Goal: Task Accomplishment & Management: Complete application form

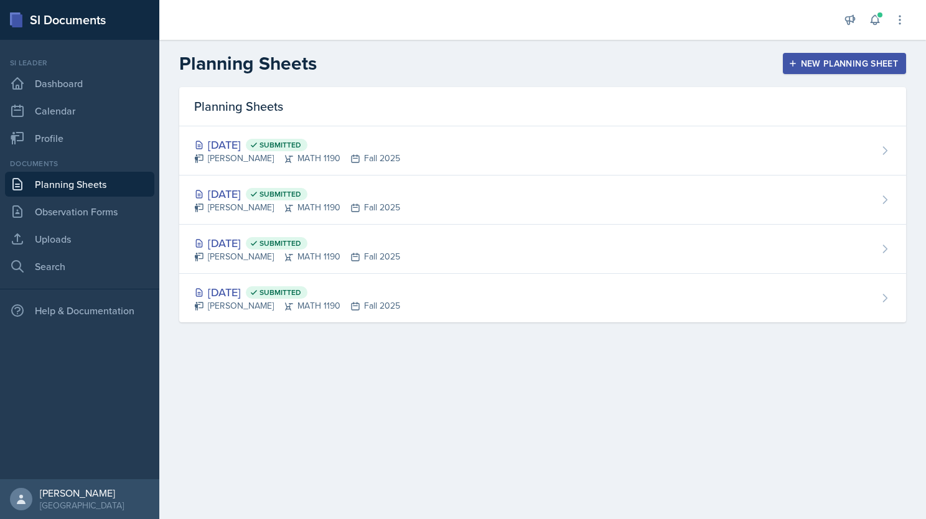
click at [42, 183] on link "Planning Sheets" at bounding box center [79, 184] width 149 height 25
click at [822, 67] on div "New Planning Sheet" at bounding box center [844, 64] width 107 height 10
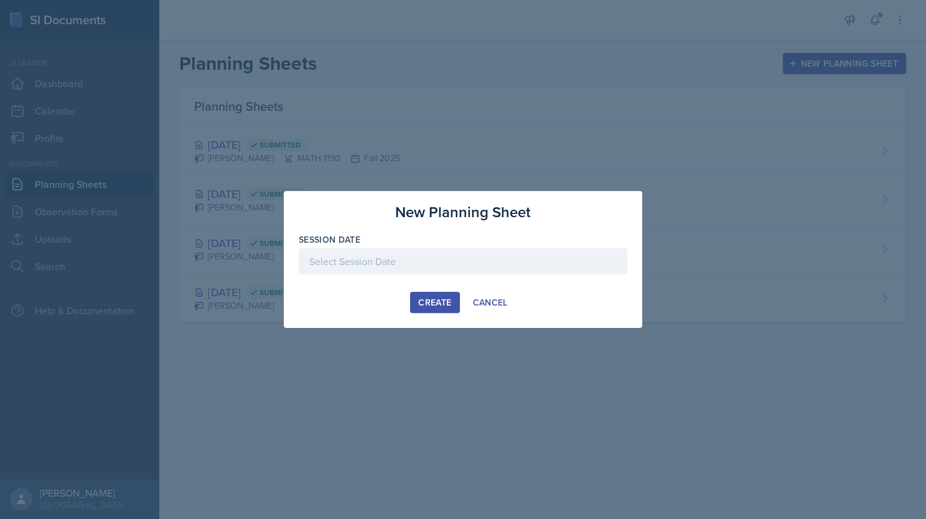
click at [443, 265] on div at bounding box center [463, 261] width 329 height 26
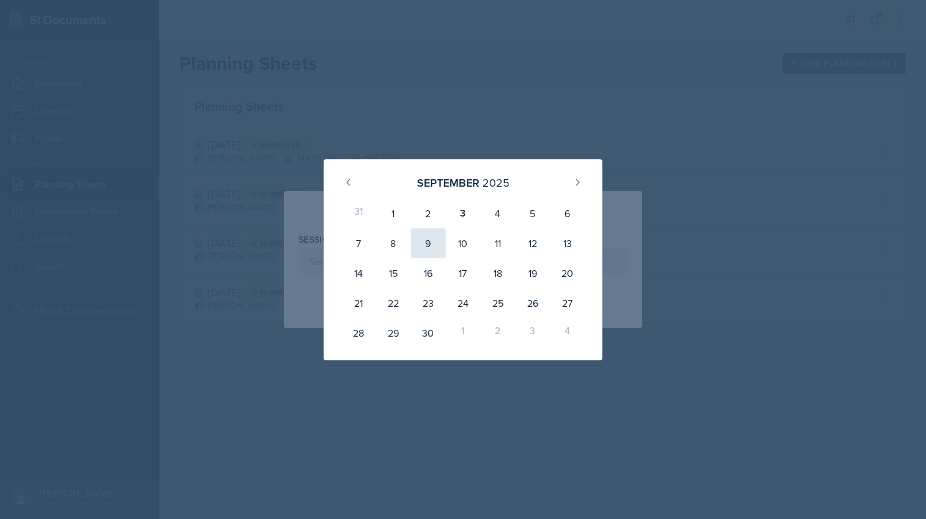
click at [424, 242] on div "9" at bounding box center [428, 243] width 35 height 30
type input "[DATE]"
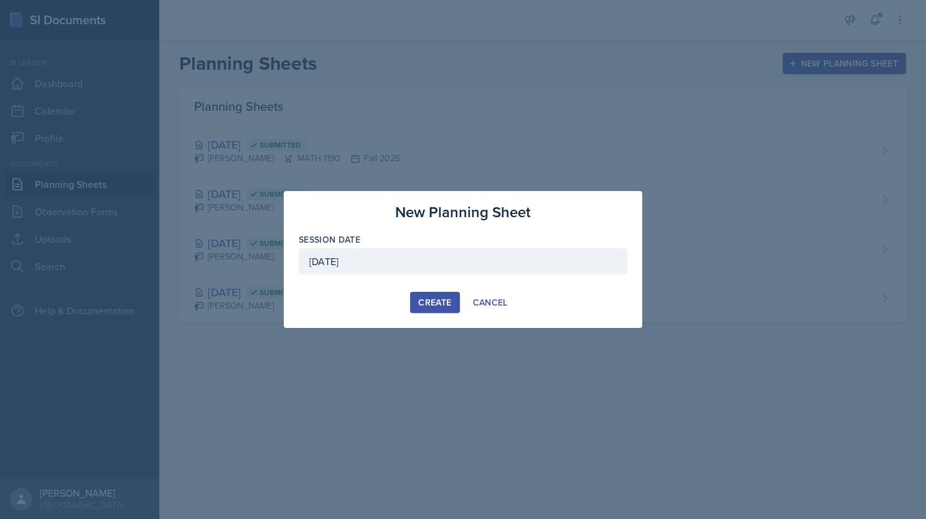
click at [433, 304] on div "Create" at bounding box center [434, 303] width 33 height 10
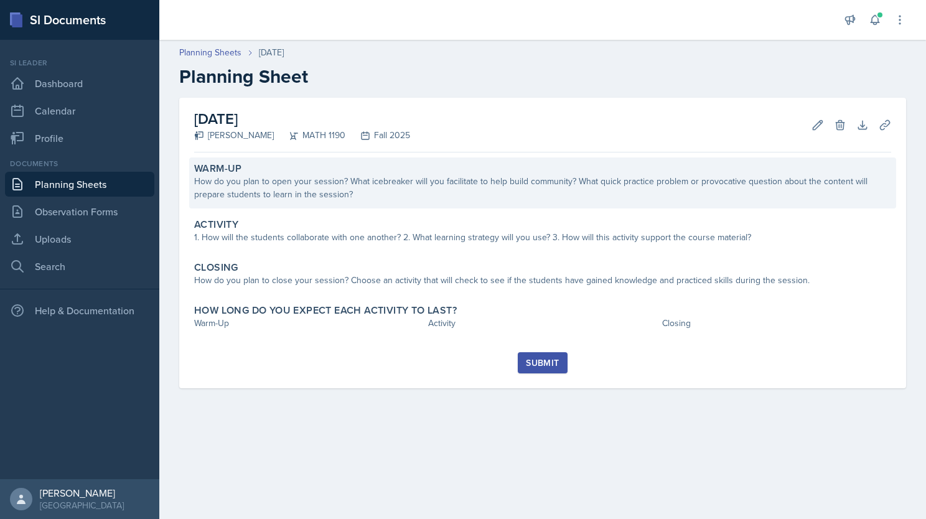
click at [426, 178] on div "How do you plan to open your session? What icebreaker will you facilitate to he…" at bounding box center [542, 188] width 697 height 26
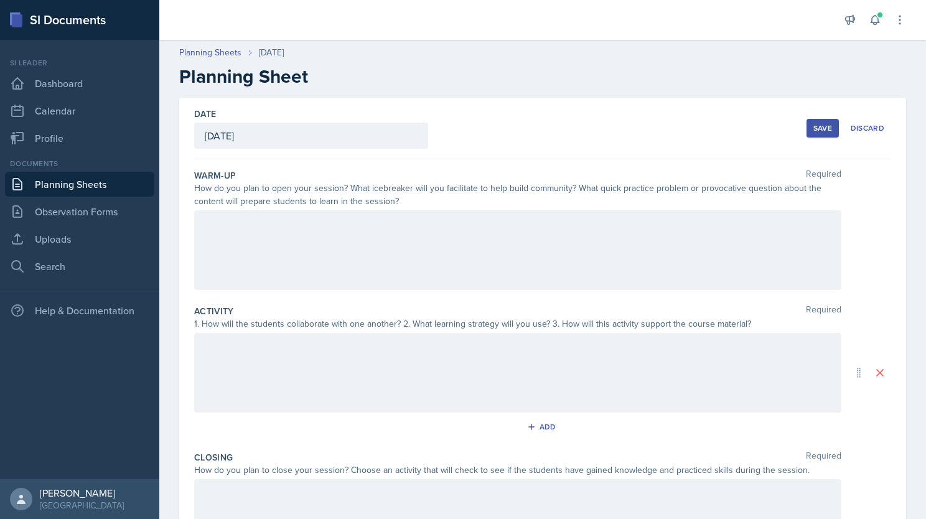
click at [415, 245] on div at bounding box center [517, 250] width 647 height 80
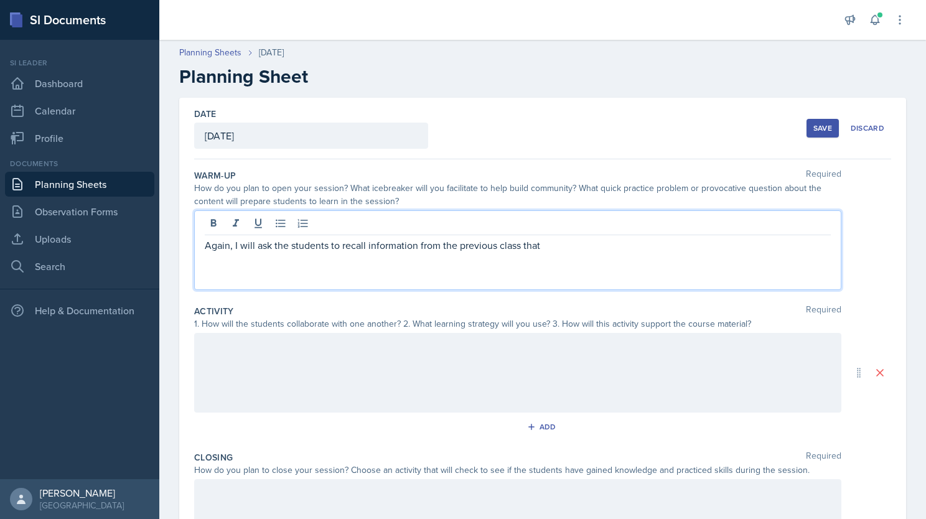
click at [588, 247] on p "Again, I will ask the students to recall information from the previous class th…" at bounding box center [518, 245] width 626 height 15
click at [362, 350] on div at bounding box center [517, 373] width 647 height 80
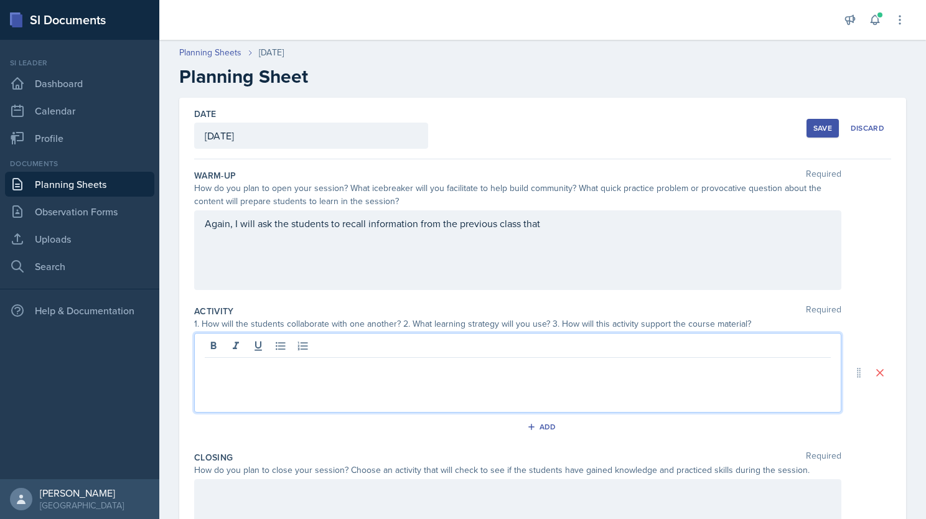
click at [383, 365] on p at bounding box center [518, 367] width 626 height 15
click at [669, 373] on p "I will have students work on the activity's in groups and have each group work …" at bounding box center [518, 367] width 626 height 15
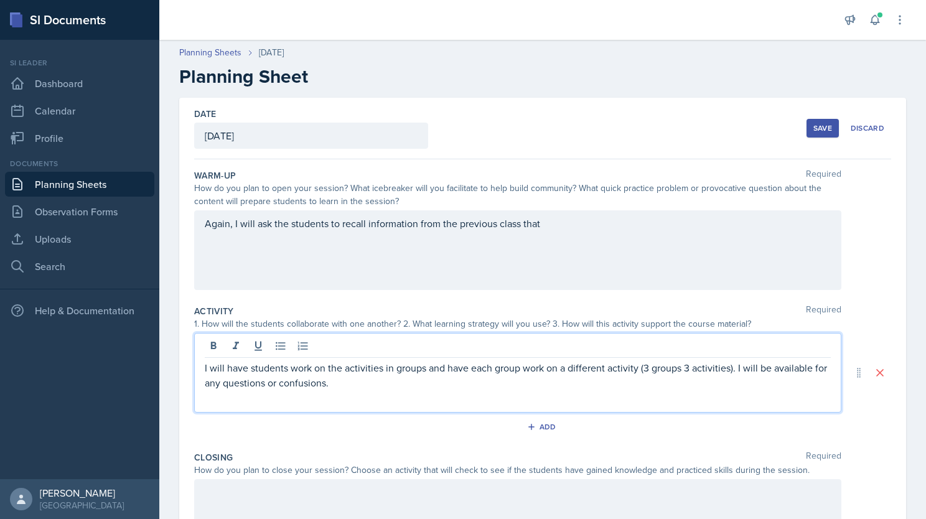
click at [375, 384] on p "I will have students work on the activities in groups and have each group work …" at bounding box center [518, 375] width 626 height 30
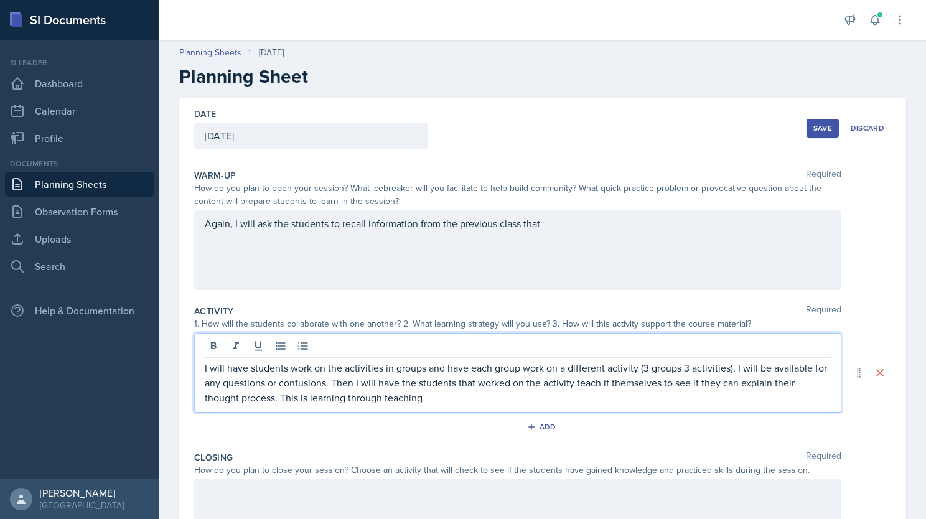
click at [281, 397] on p "I will have students work on the activities in groups and have each group work …" at bounding box center [518, 382] width 626 height 45
click at [441, 400] on p "I will have students work on the activities in groups and have each group work …" at bounding box center [518, 382] width 626 height 45
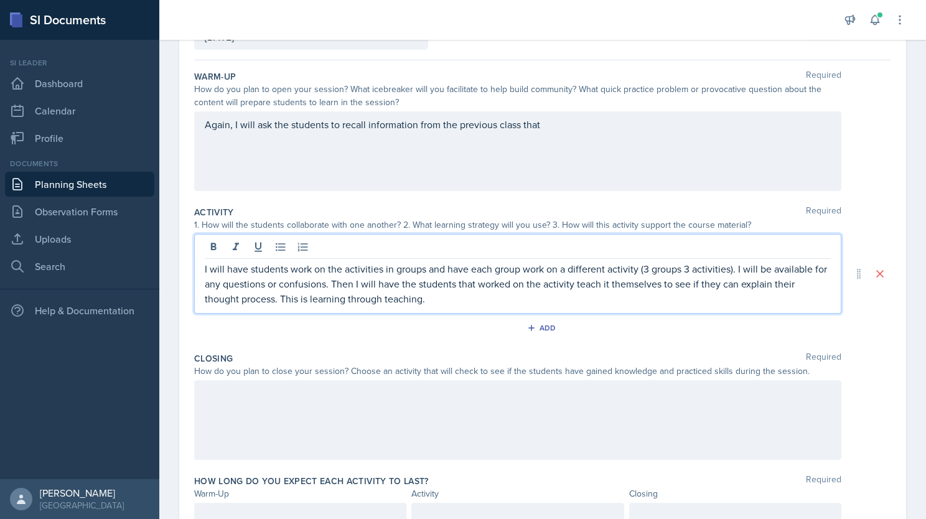
scroll to position [99, 0]
click at [312, 507] on div at bounding box center [300, 516] width 212 height 26
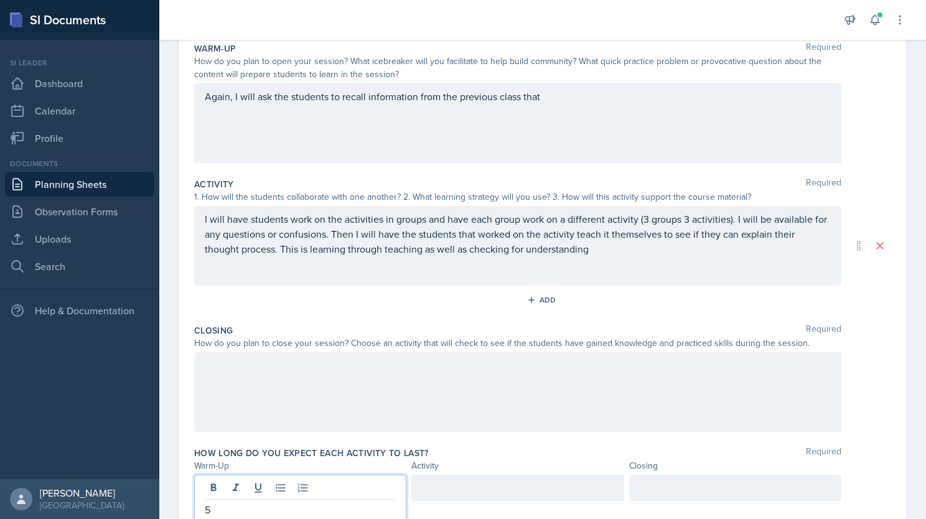
scroll to position [148, 0]
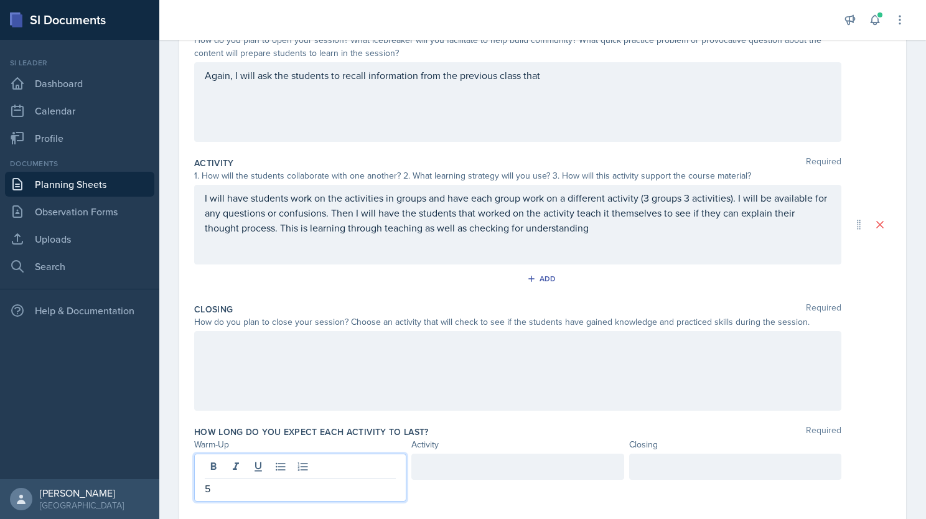
click at [471, 474] on p at bounding box center [517, 466] width 191 height 15
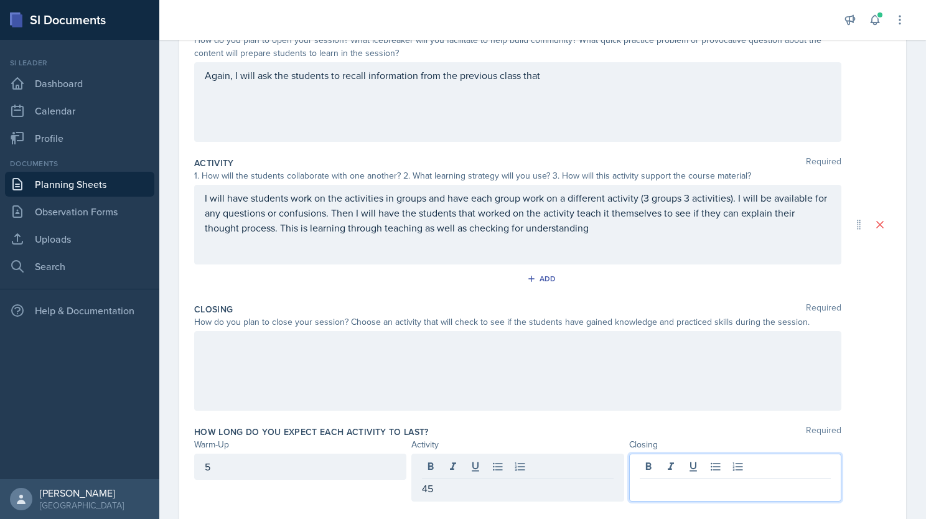
click at [683, 467] on div at bounding box center [735, 478] width 212 height 48
click at [367, 360] on div at bounding box center [517, 371] width 647 height 80
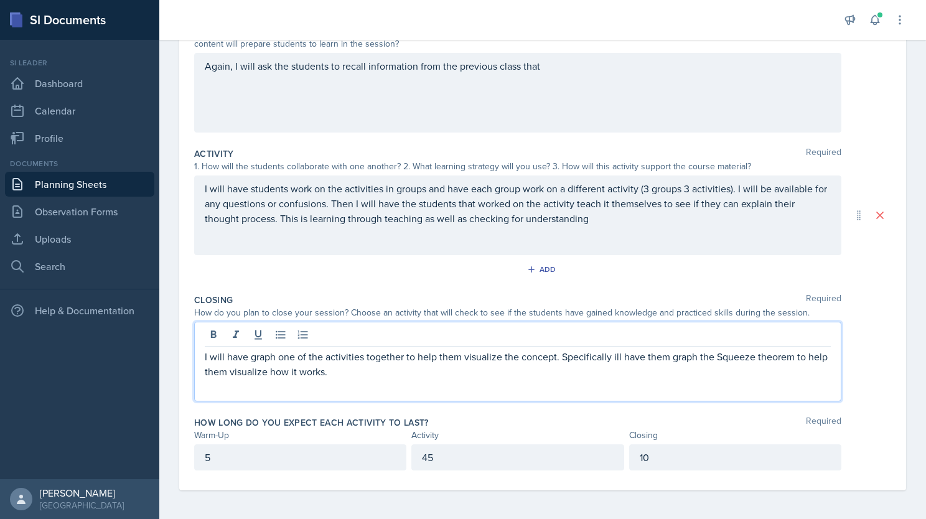
click at [369, 370] on p "I will have graph one of the activities together to help them visualize the con…" at bounding box center [518, 364] width 626 height 30
click at [510, 366] on p "I will have graph one of the activities together to help them visualize the con…" at bounding box center [518, 364] width 626 height 30
click at [513, 365] on p "I will have graph one of the activities together to help them visualize the con…" at bounding box center [518, 364] width 626 height 30
click at [600, 372] on p "I will have graph one of the activities together to help them visualize the con…" at bounding box center [518, 364] width 626 height 30
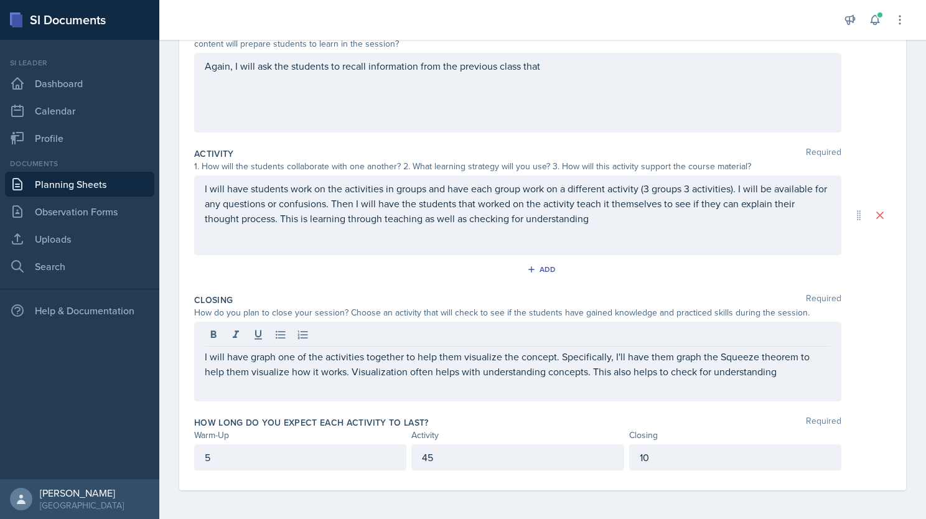
click at [542, 98] on div "Again, I will ask the students to recall information from the previous class th…" at bounding box center [517, 93] width 647 height 80
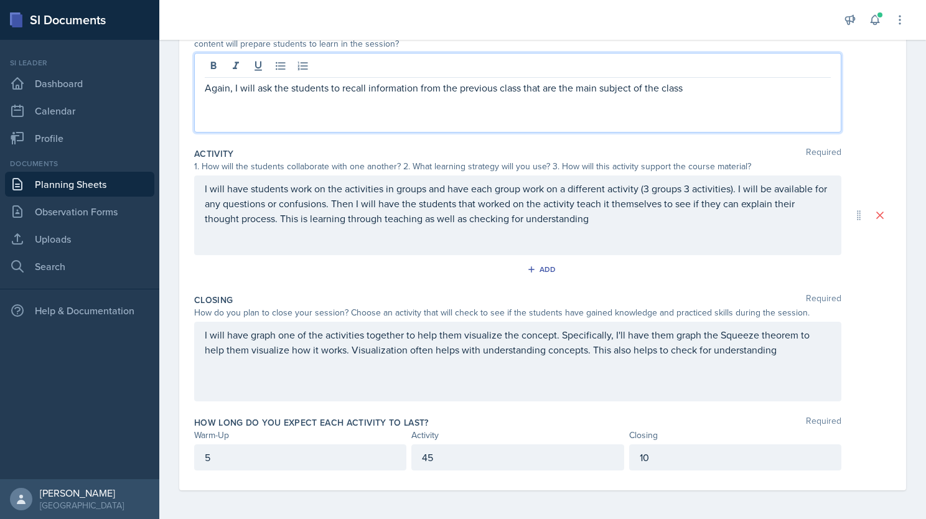
click at [787, 352] on p "I will have graph one of the activities together to help them visualize the con…" at bounding box center [518, 342] width 626 height 30
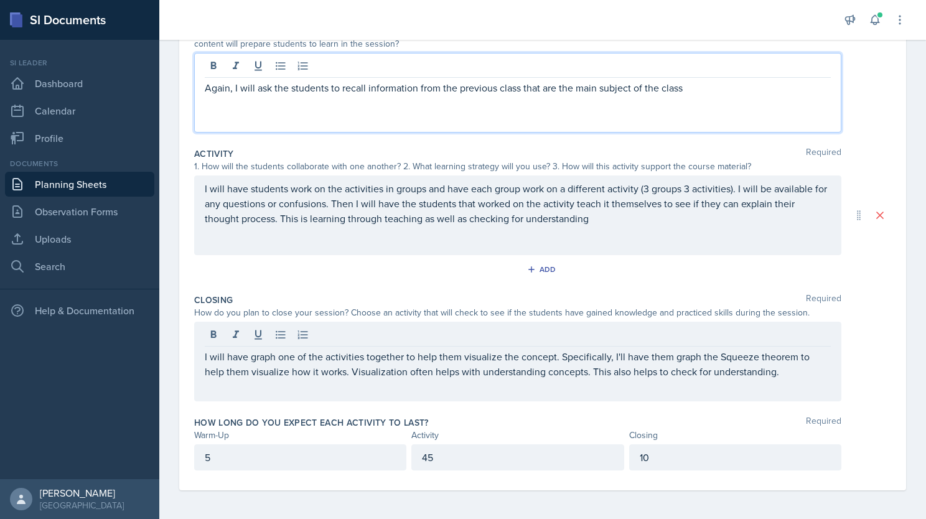
click at [725, 69] on div "Again, I will ask the students to recall information from the previous class th…" at bounding box center [517, 93] width 647 height 80
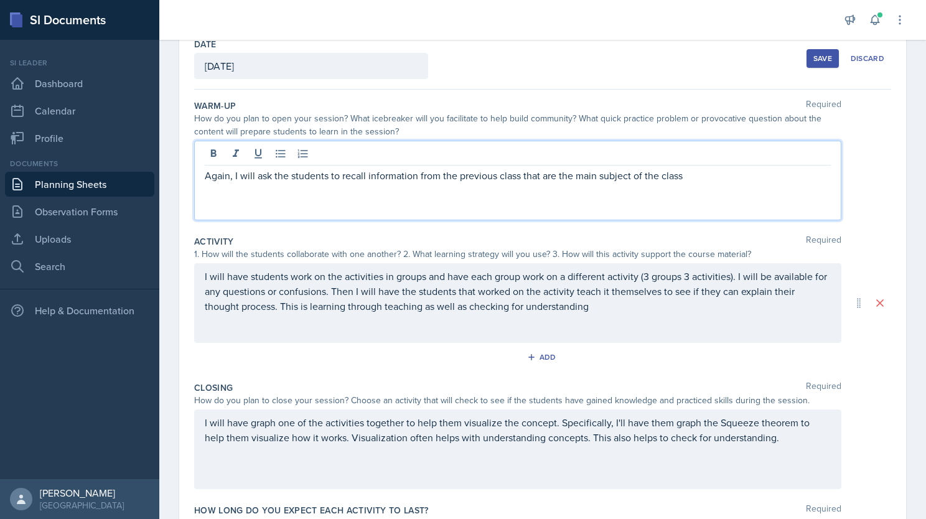
scroll to position [68, 0]
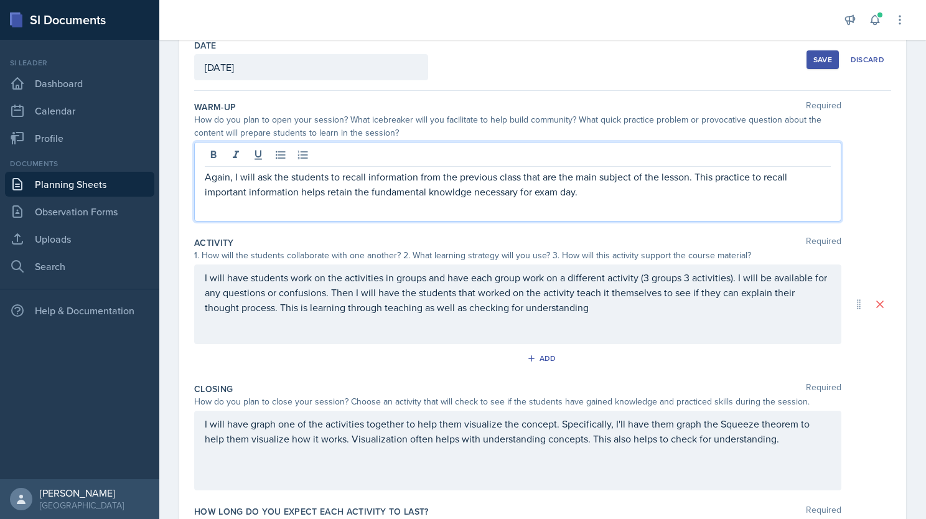
click at [453, 200] on div "Again, I will ask the students to recall information from the previous class th…" at bounding box center [517, 182] width 647 height 80
click at [599, 195] on p "Again, I will ask the students to recall information from the previous class th…" at bounding box center [518, 184] width 626 height 30
click at [713, 192] on p "Again, I will ask the students to recall information from the previous class th…" at bounding box center [518, 184] width 626 height 30
click at [289, 296] on p "I will have students work on the activities in groups and have each group work …" at bounding box center [518, 292] width 626 height 45
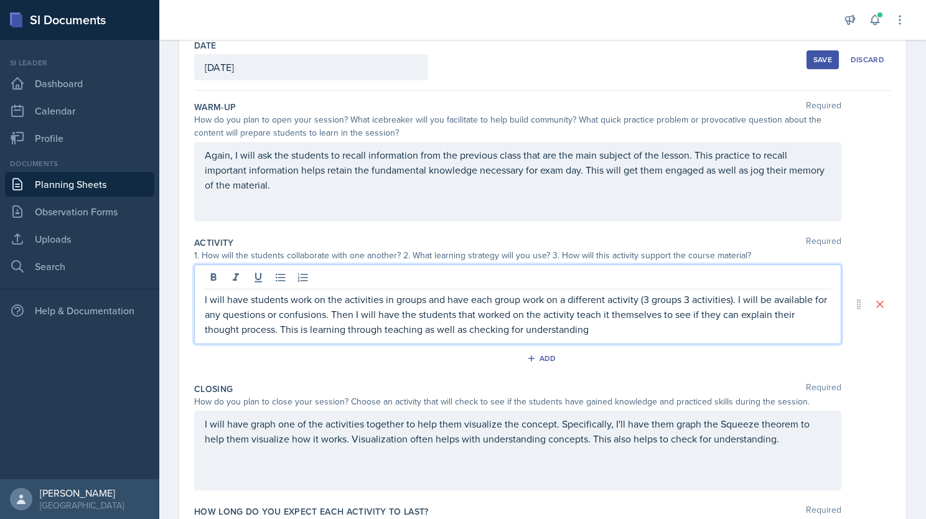
click at [606, 335] on p "I will have students work on the activities in groups and have each group work …" at bounding box center [518, 314] width 626 height 45
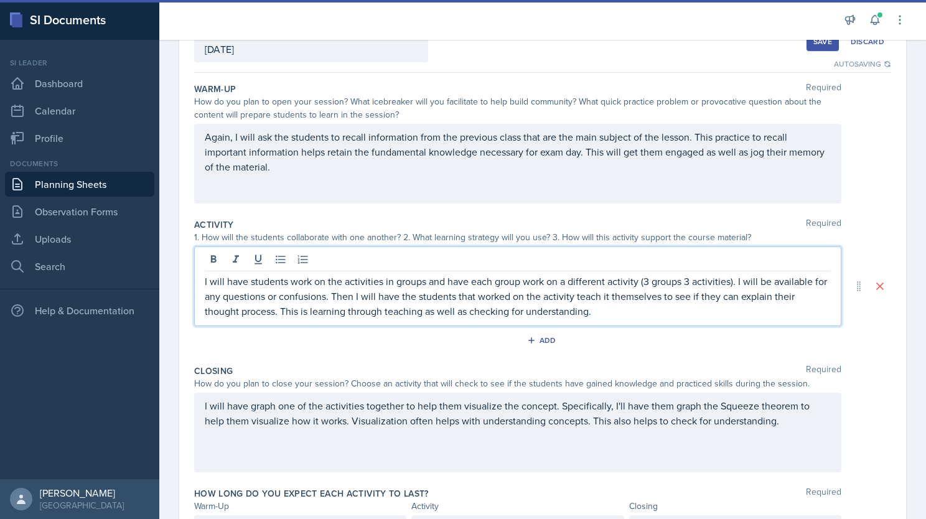
scroll to position [87, 0]
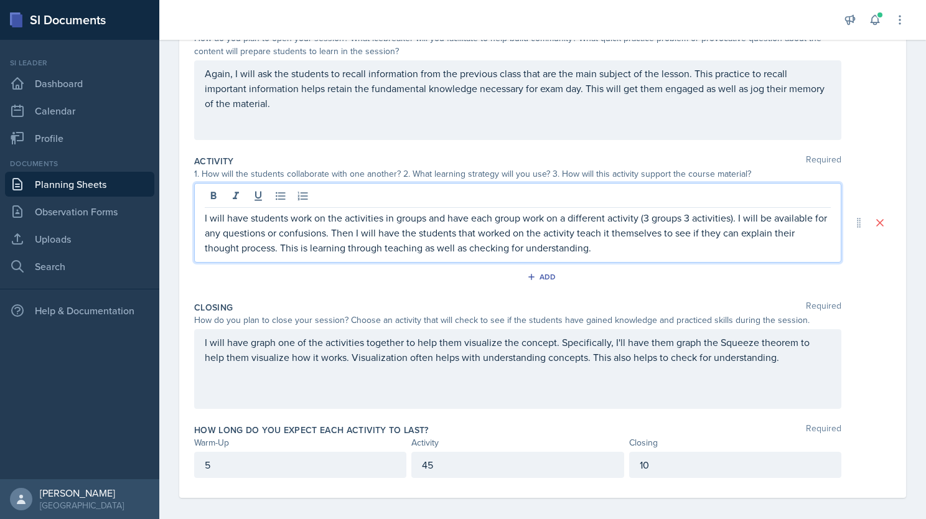
click at [466, 370] on div "I will have graph one of the activities together to help them visualize the con…" at bounding box center [517, 369] width 647 height 80
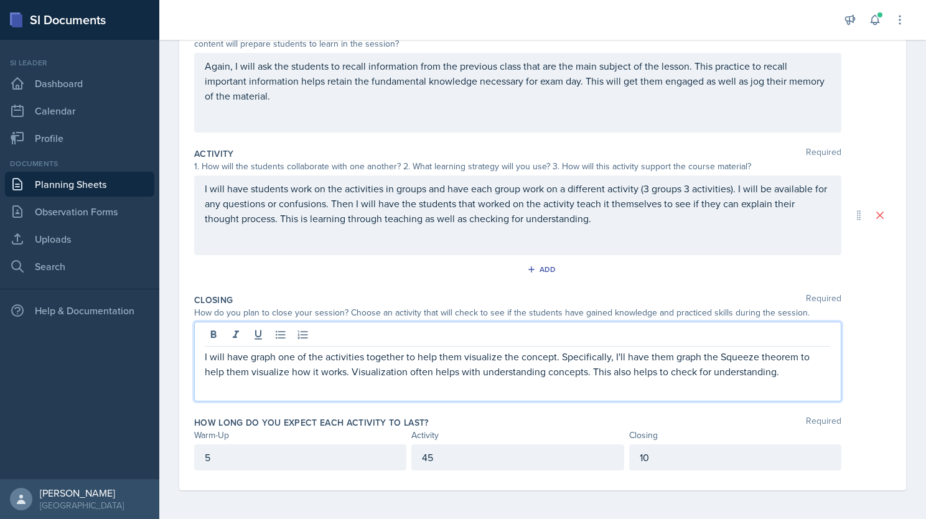
scroll to position [0, 0]
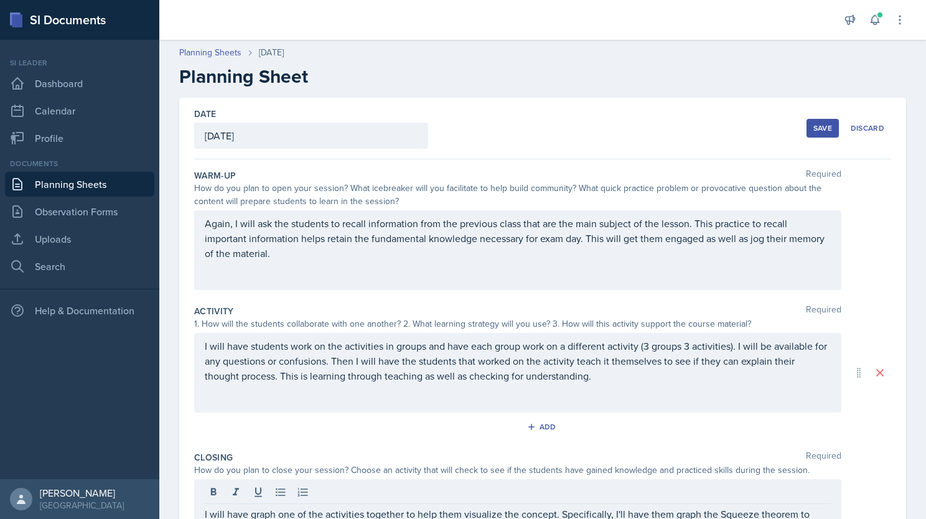
click at [817, 128] on div "Save" at bounding box center [823, 128] width 19 height 10
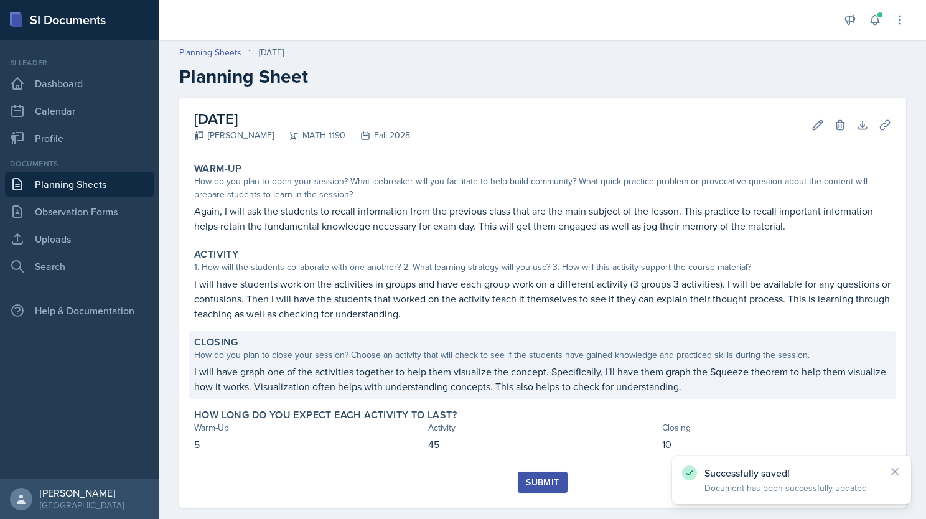
scroll to position [17, 0]
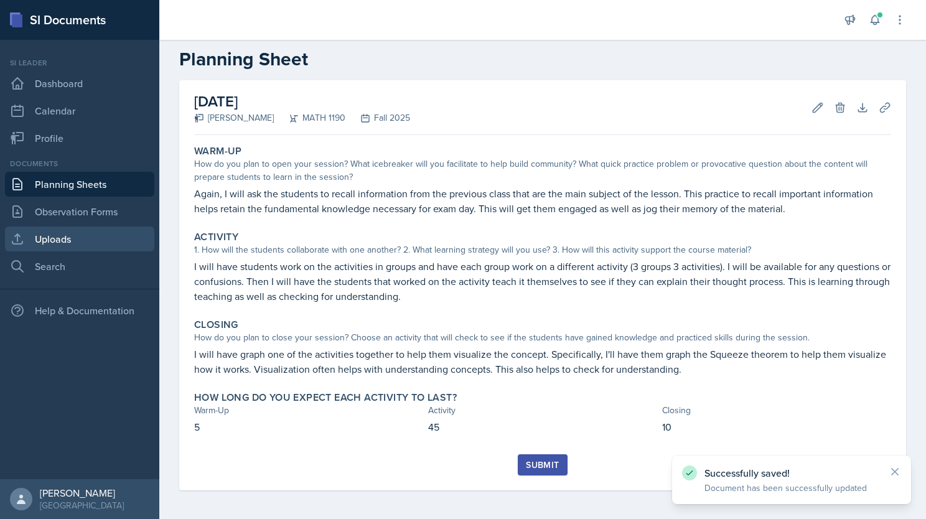
click at [70, 235] on link "Uploads" at bounding box center [79, 239] width 149 height 25
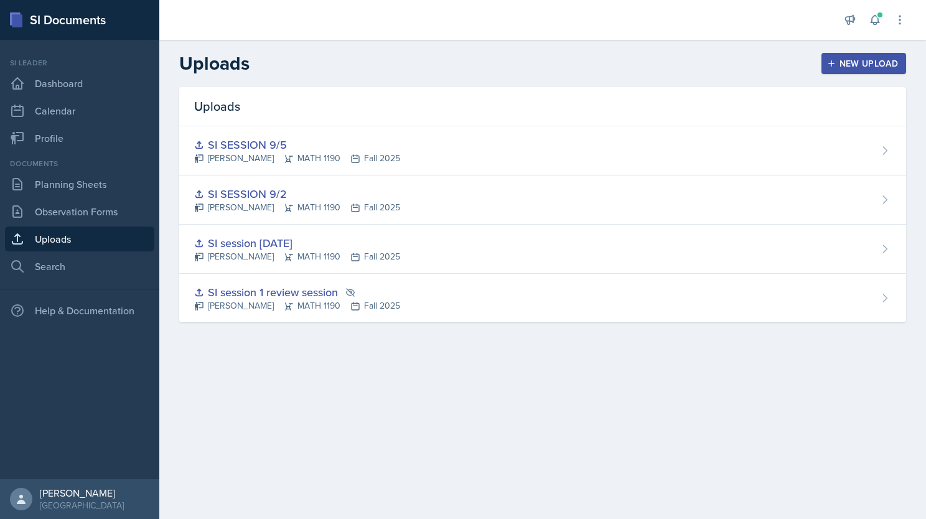
click at [846, 72] on button "New Upload" at bounding box center [864, 63] width 85 height 21
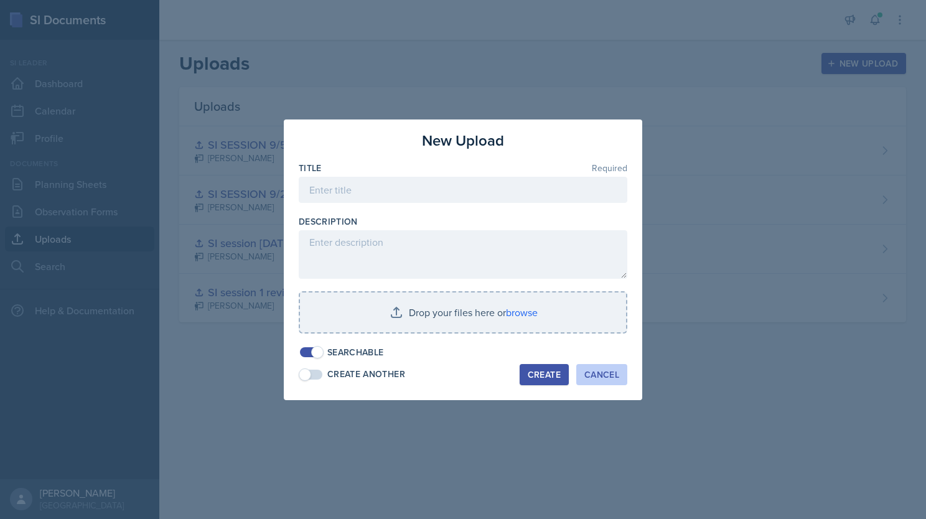
click at [613, 373] on div "Cancel" at bounding box center [602, 375] width 35 height 10
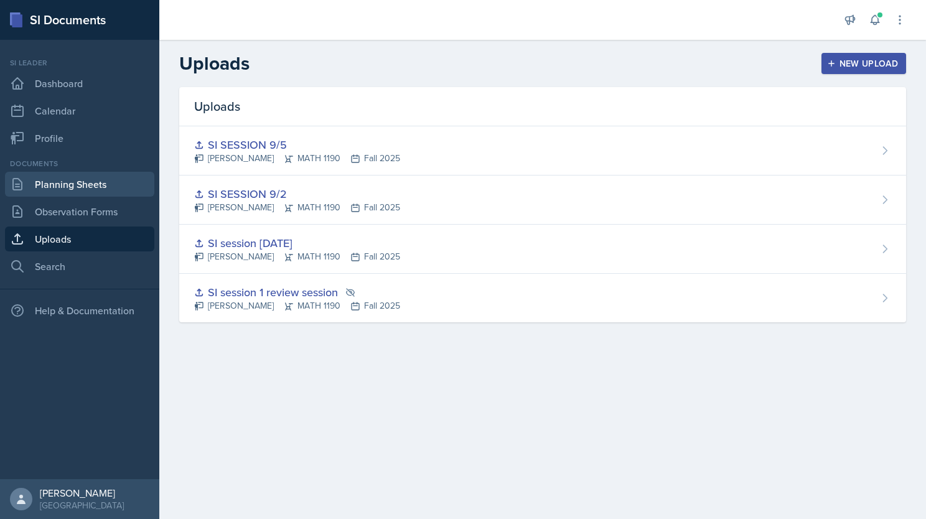
click at [96, 184] on link "Planning Sheets" at bounding box center [79, 184] width 149 height 25
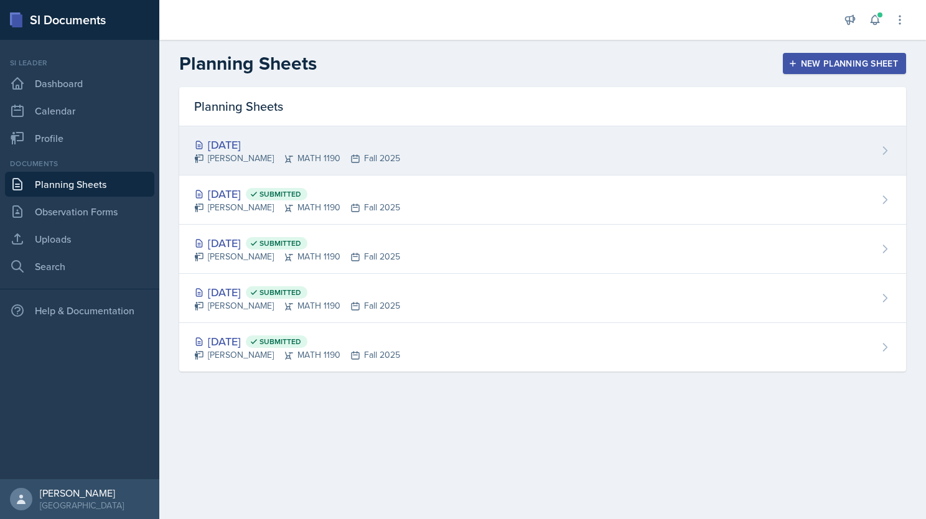
click at [324, 156] on div "[PERSON_NAME] MATH 1190 Fall 2025" at bounding box center [297, 158] width 206 height 13
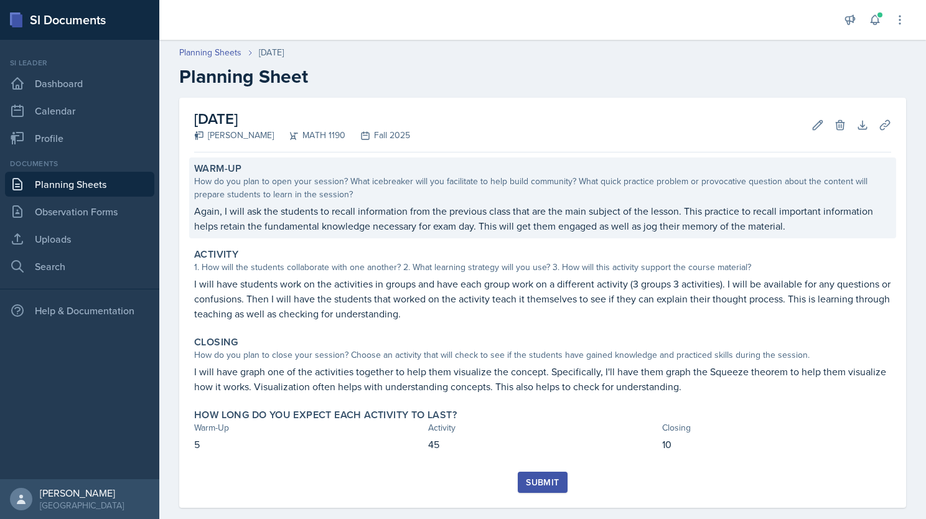
click at [306, 204] on p "Again, I will ask the students to recall information from the previous class th…" at bounding box center [542, 219] width 697 height 30
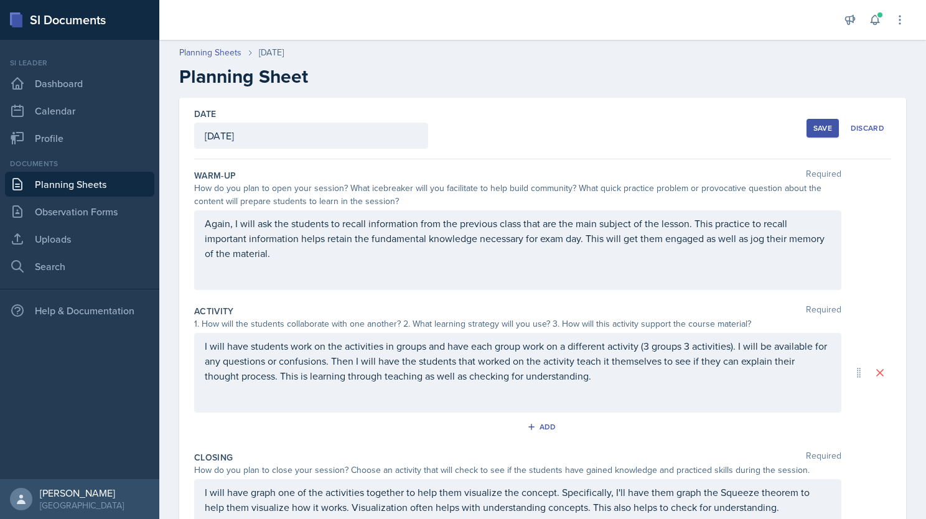
click at [334, 255] on p "Again, I will ask the students to recall information from the previous class th…" at bounding box center [518, 238] width 626 height 45
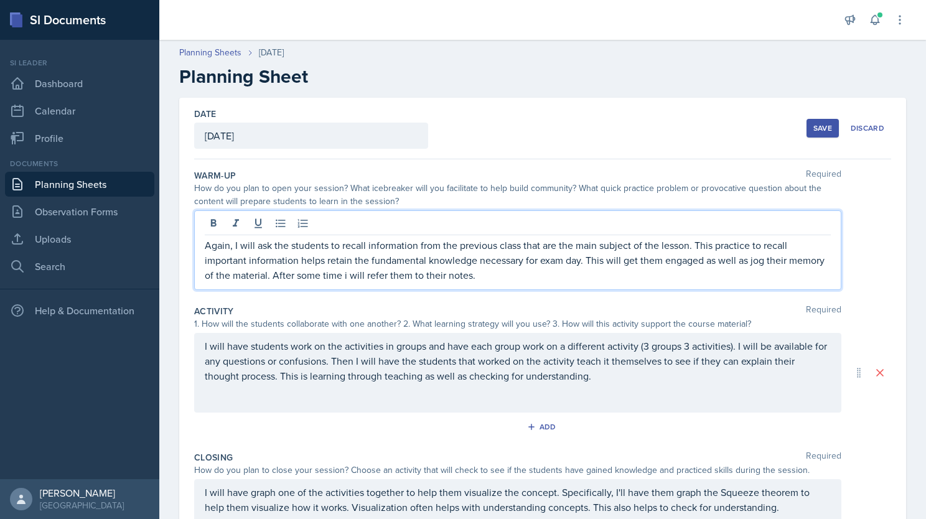
click at [385, 274] on p "Again, I will ask the students to recall information from the previous class th…" at bounding box center [518, 260] width 626 height 45
click at [520, 278] on p "Again, I will ask the students to recall information from the previous class th…" at bounding box center [518, 260] width 626 height 45
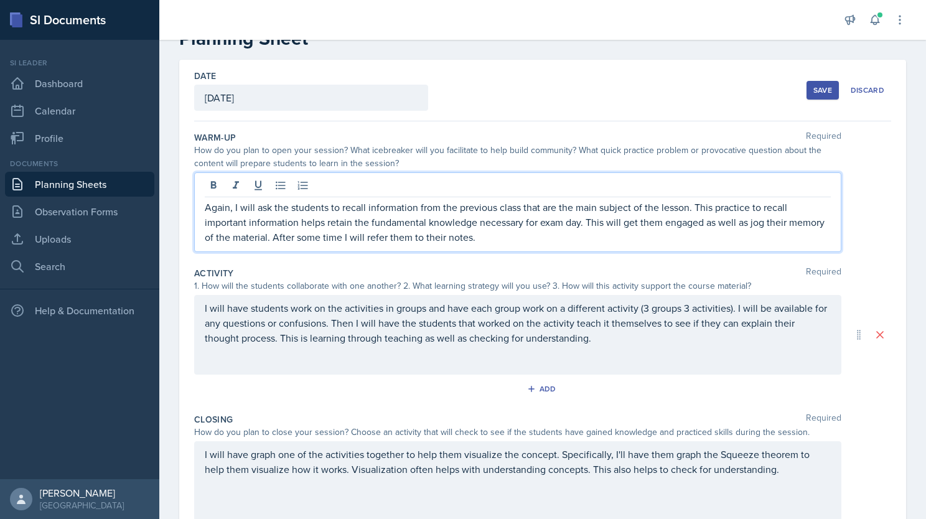
scroll to position [37, 0]
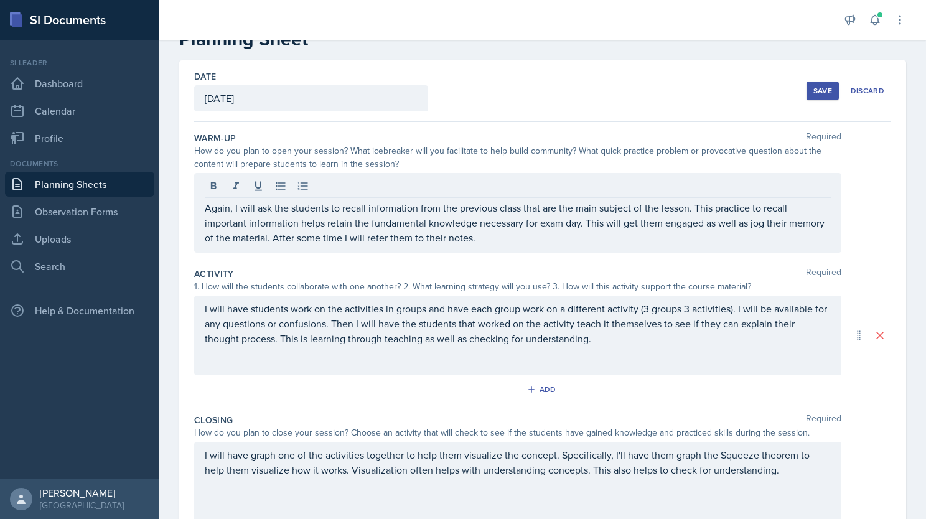
click at [814, 93] on div "Save" at bounding box center [823, 91] width 19 height 10
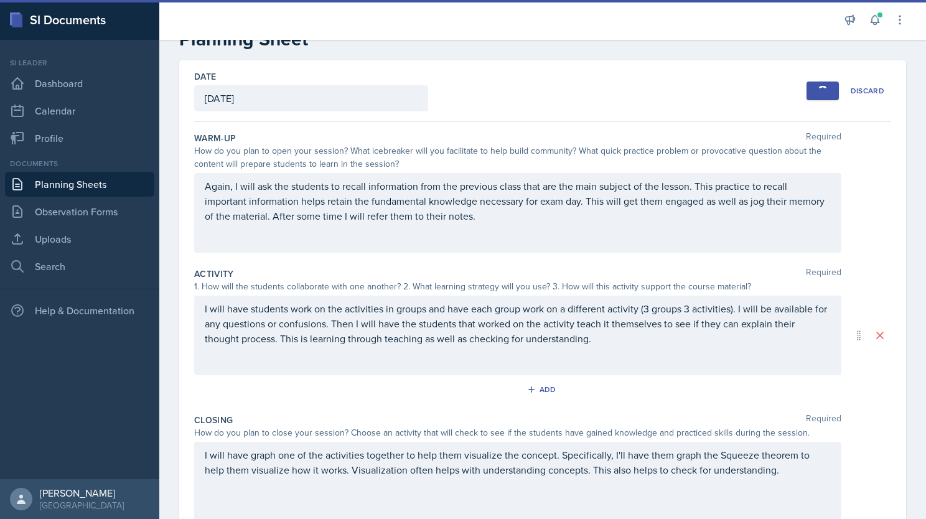
scroll to position [32, 0]
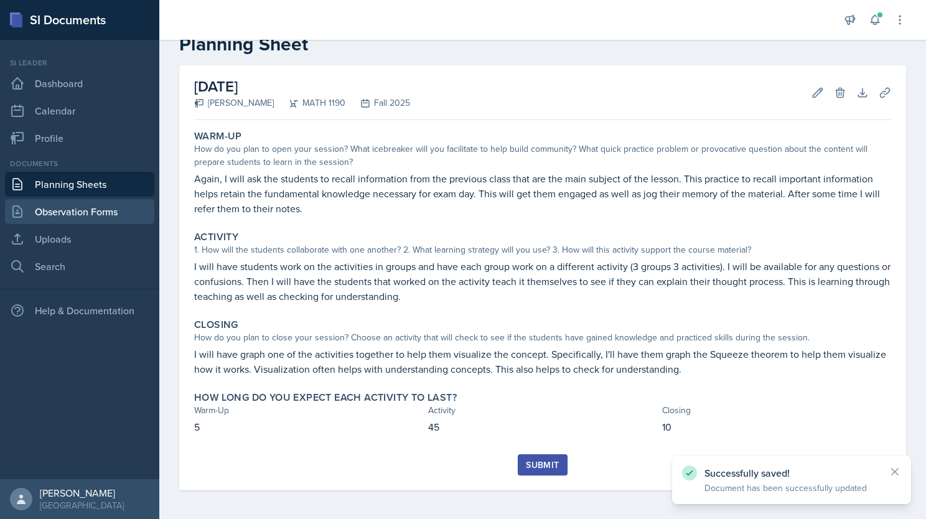
click at [60, 207] on link "Observation Forms" at bounding box center [79, 211] width 149 height 25
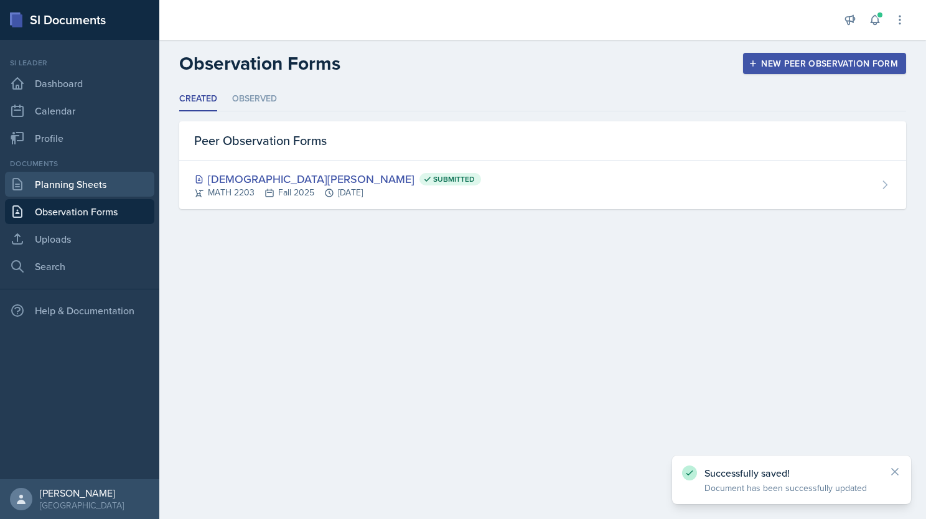
click at [67, 189] on link "Planning Sheets" at bounding box center [79, 184] width 149 height 25
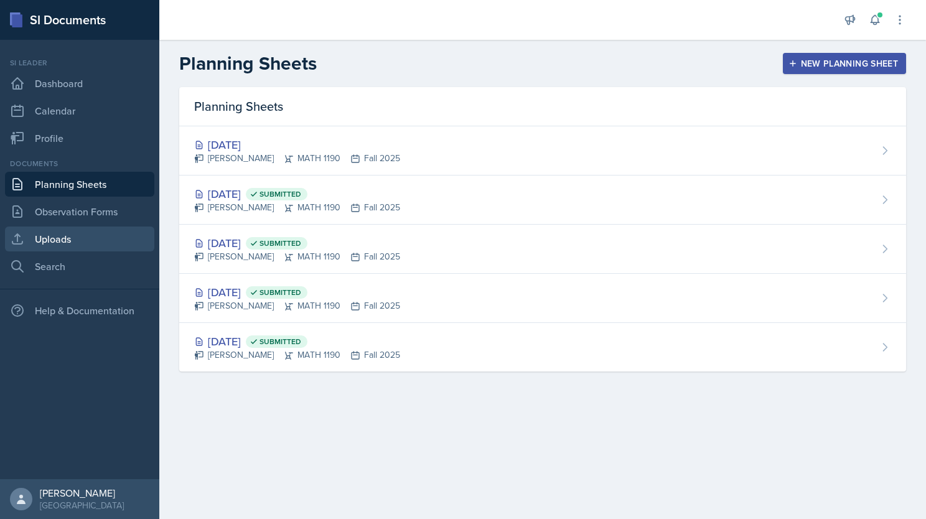
click at [68, 233] on link "Uploads" at bounding box center [79, 239] width 149 height 25
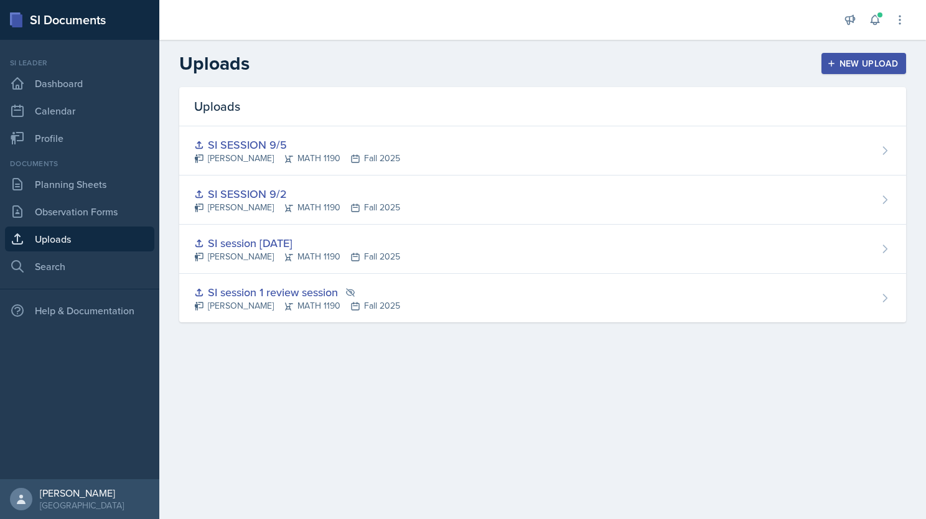
click at [872, 65] on div "New Upload" at bounding box center [864, 64] width 69 height 10
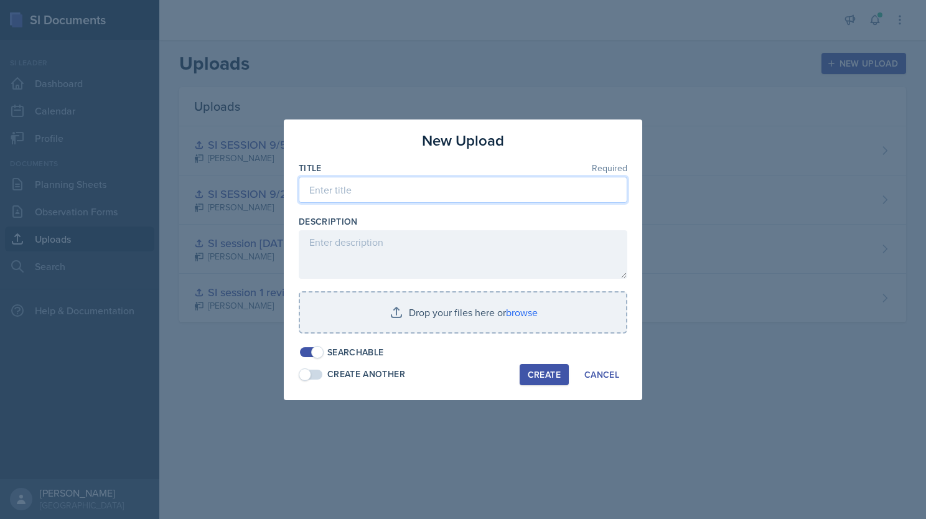
click at [362, 190] on input at bounding box center [463, 190] width 329 height 26
click at [345, 190] on input "SI Session 9/9" at bounding box center [463, 190] width 329 height 26
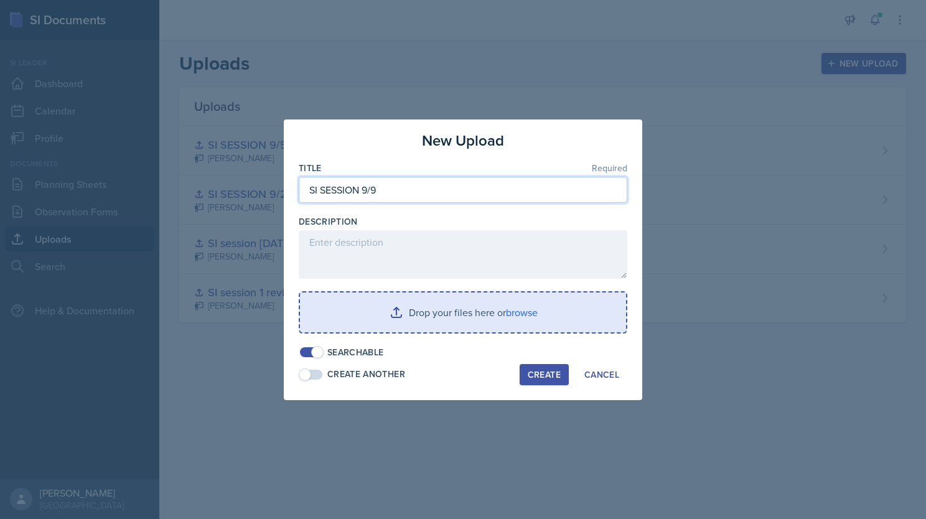
type input "SI SESSION 9/9"
click at [399, 309] on input "file" at bounding box center [463, 313] width 326 height 40
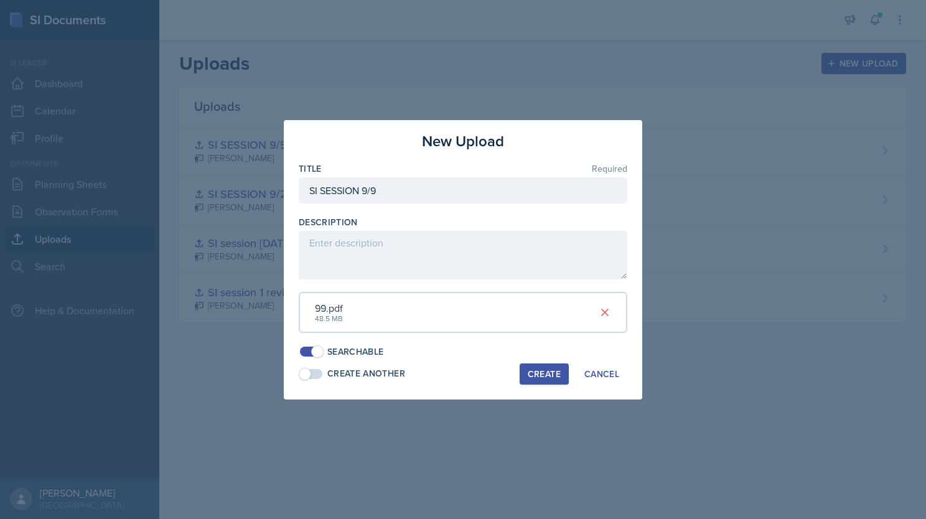
click at [539, 372] on div "Create" at bounding box center [544, 374] width 33 height 10
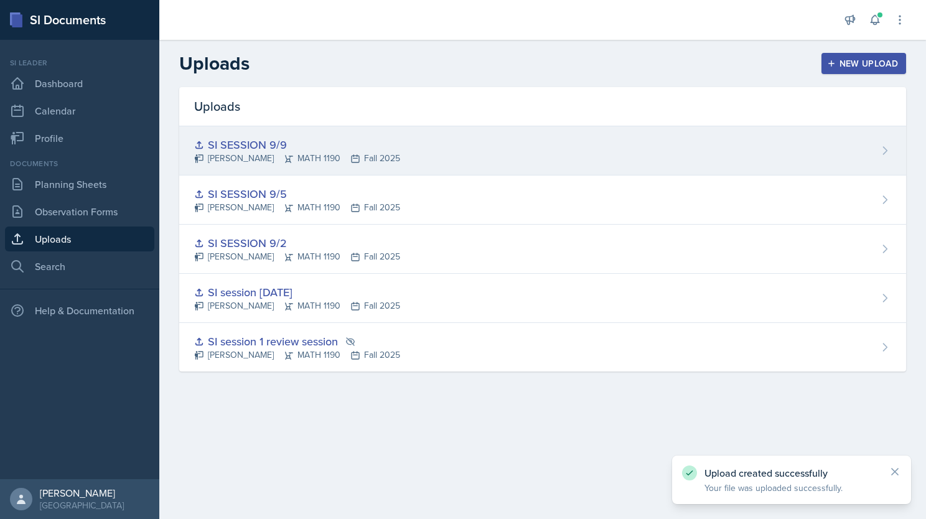
click at [359, 148] on div "SI SESSION 9/9" at bounding box center [297, 144] width 206 height 17
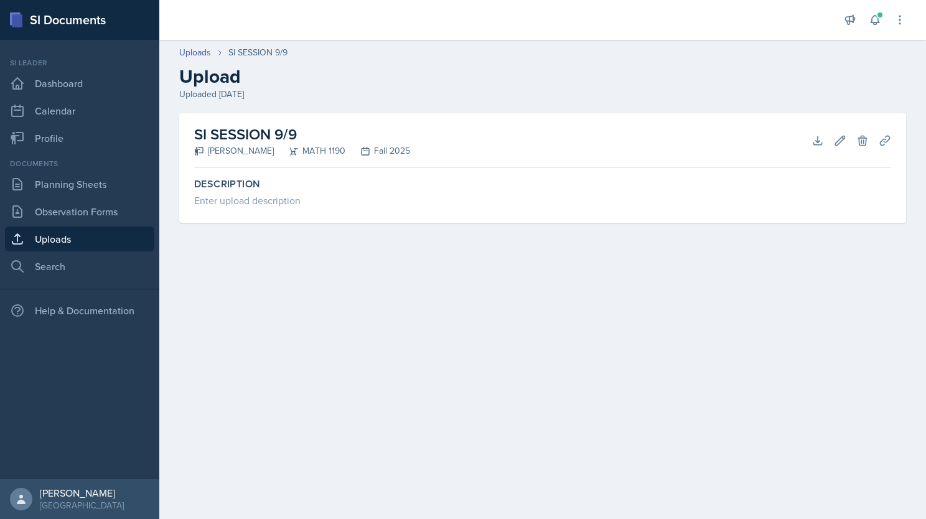
click at [326, 125] on h2 "SI SESSION 9/9" at bounding box center [302, 134] width 216 height 22
click at [126, 237] on link "Uploads" at bounding box center [79, 239] width 149 height 25
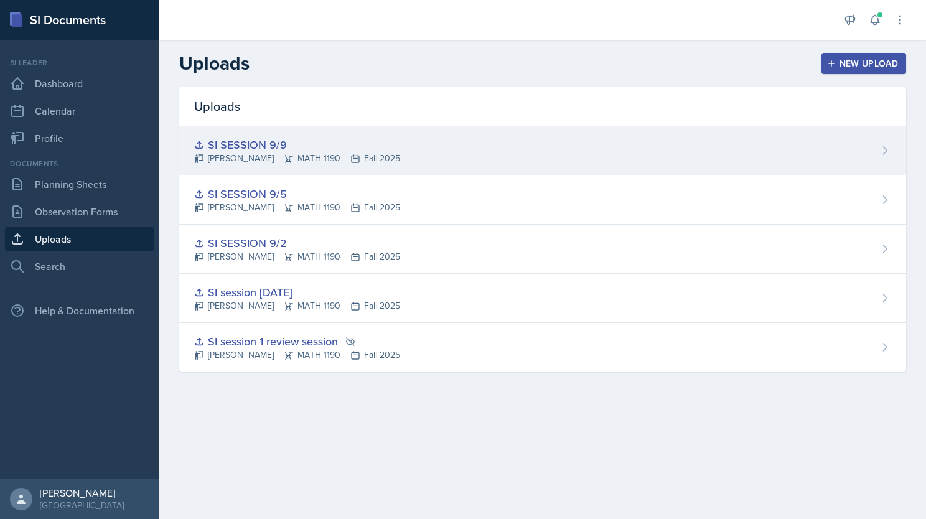
click at [400, 138] on div "SI SESSION 9/9" at bounding box center [297, 144] width 206 height 17
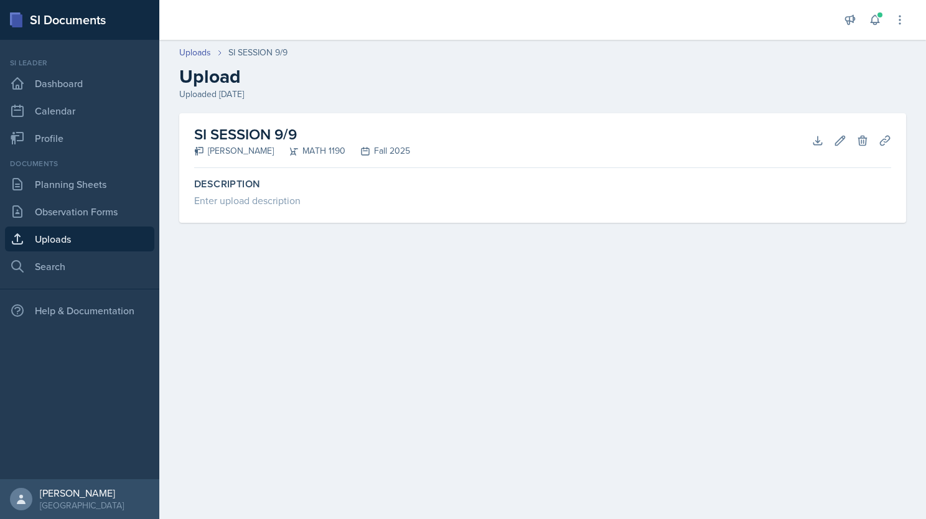
click at [341, 151] on div "MATH 1190" at bounding box center [310, 150] width 72 height 13
click at [271, 149] on div "[PERSON_NAME]" at bounding box center [234, 150] width 80 height 13
click at [269, 129] on h2 "SI SESSION 9/9" at bounding box center [302, 134] width 216 height 22
click at [222, 76] on h2 "Upload" at bounding box center [542, 76] width 727 height 22
click at [814, 141] on icon at bounding box center [818, 140] width 12 height 12
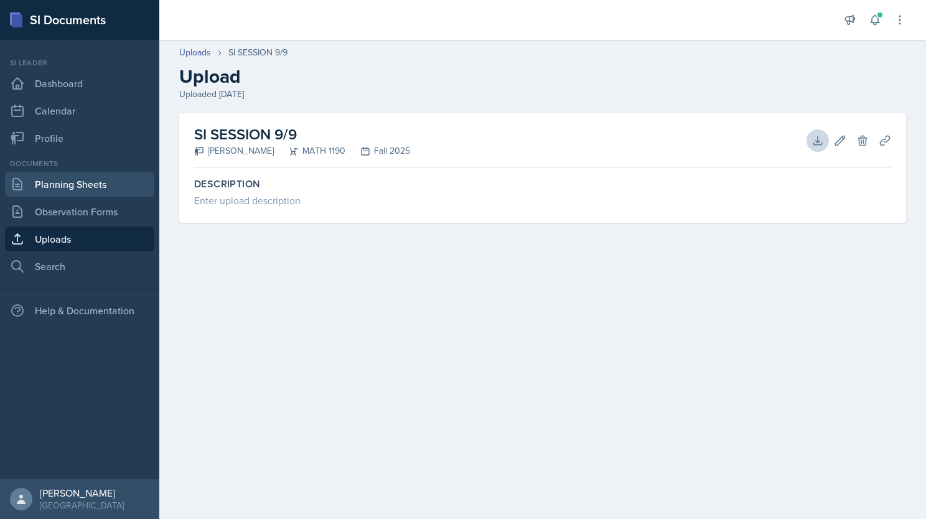
click at [46, 182] on link "Planning Sheets" at bounding box center [79, 184] width 149 height 25
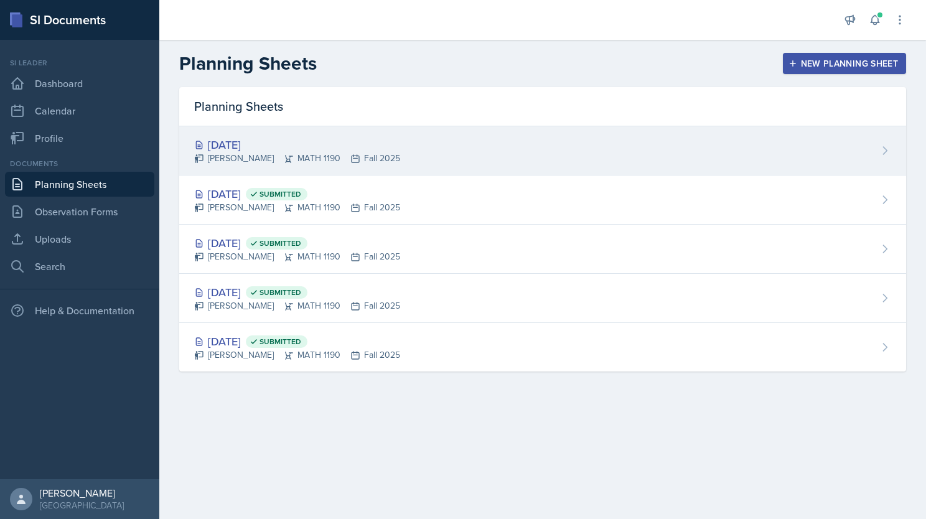
click at [396, 146] on div "[DATE]" at bounding box center [297, 144] width 206 height 17
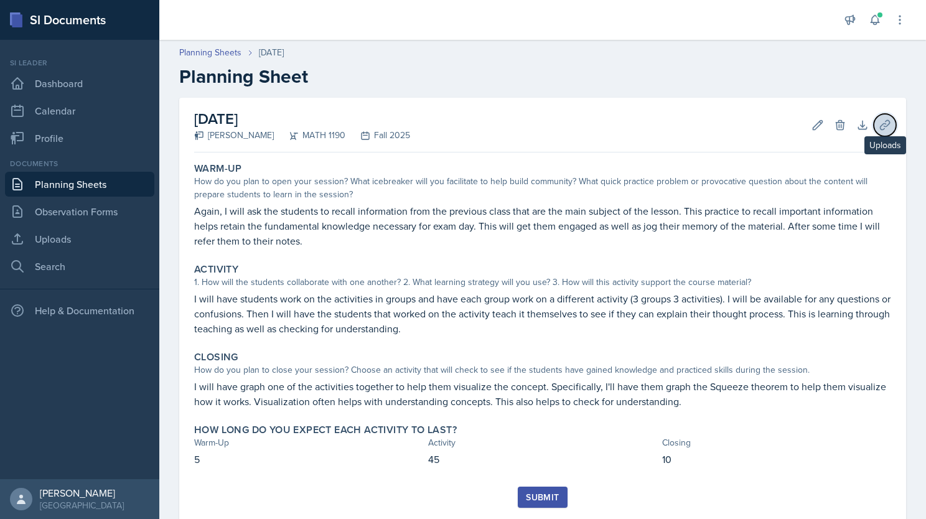
click at [879, 124] on icon at bounding box center [885, 125] width 12 height 12
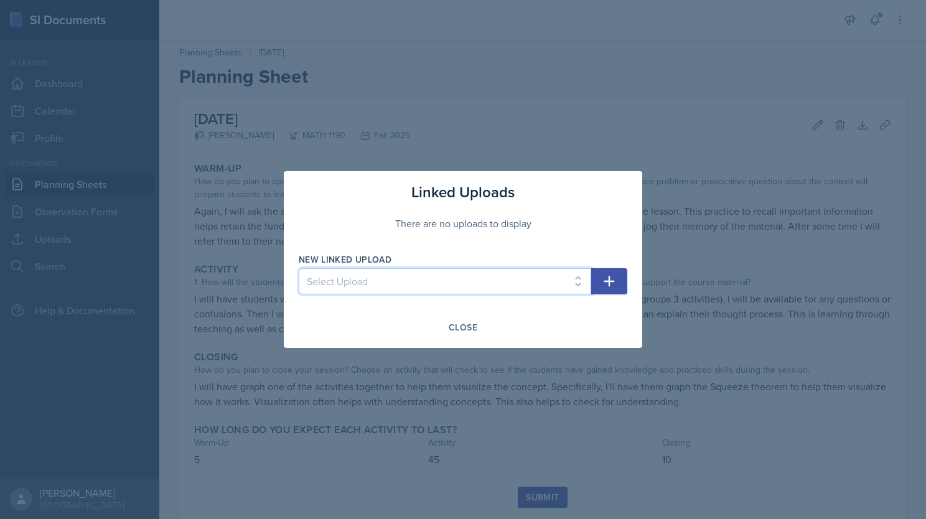
click at [386, 289] on select "Select Upload SI session 1 review session SI session [DATE] SI SESSION 9/2 SI S…" at bounding box center [445, 281] width 293 height 26
select select "992178ae-9711-44ba-b117-d4ca16faec1e"
click at [299, 268] on select "Select Upload SI session 1 review session SI session [DATE] SI SESSION 9/2 SI S…" at bounding box center [445, 281] width 293 height 26
click at [614, 286] on icon "button" at bounding box center [609, 281] width 15 height 15
select select
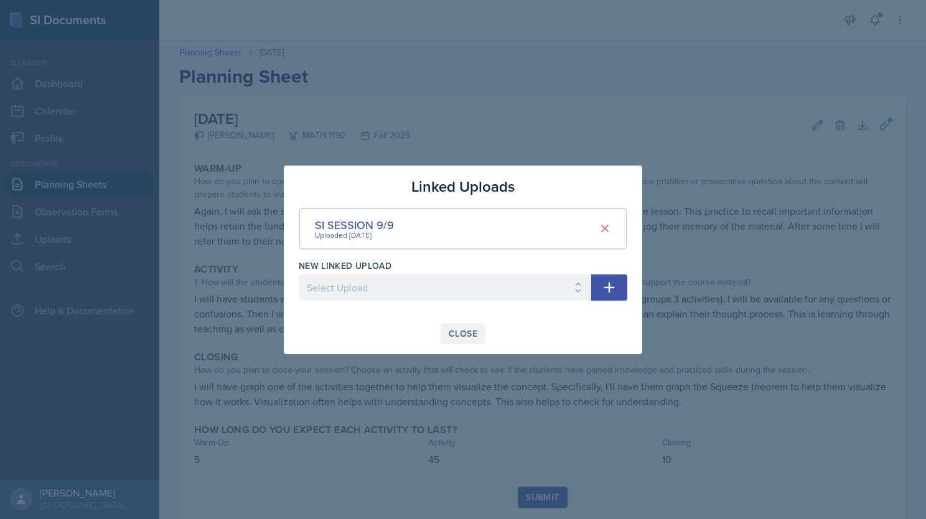
click at [468, 333] on div "Close" at bounding box center [463, 334] width 29 height 10
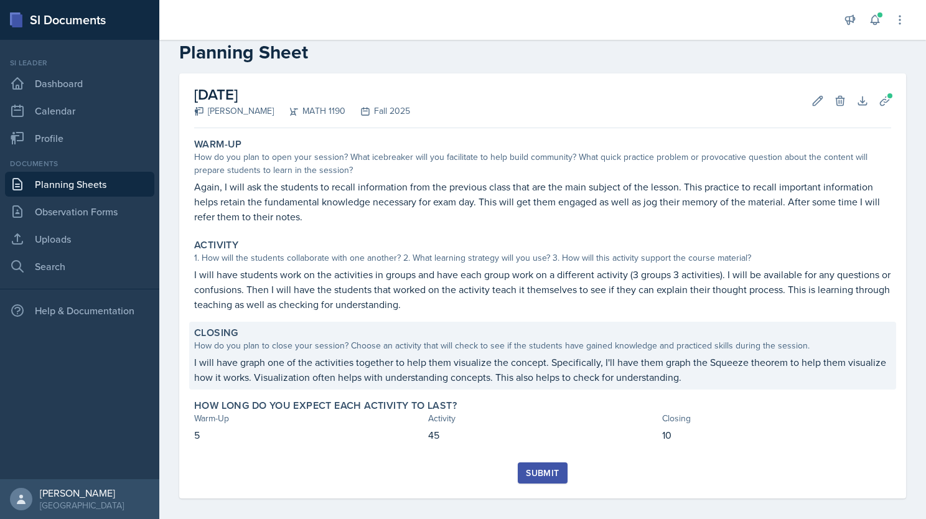
scroll to position [32, 0]
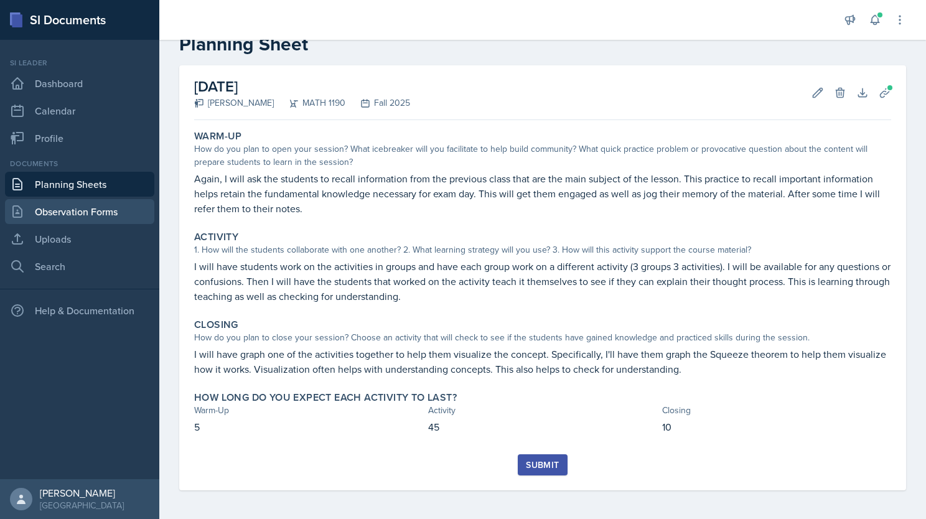
click at [87, 205] on link "Observation Forms" at bounding box center [79, 211] width 149 height 25
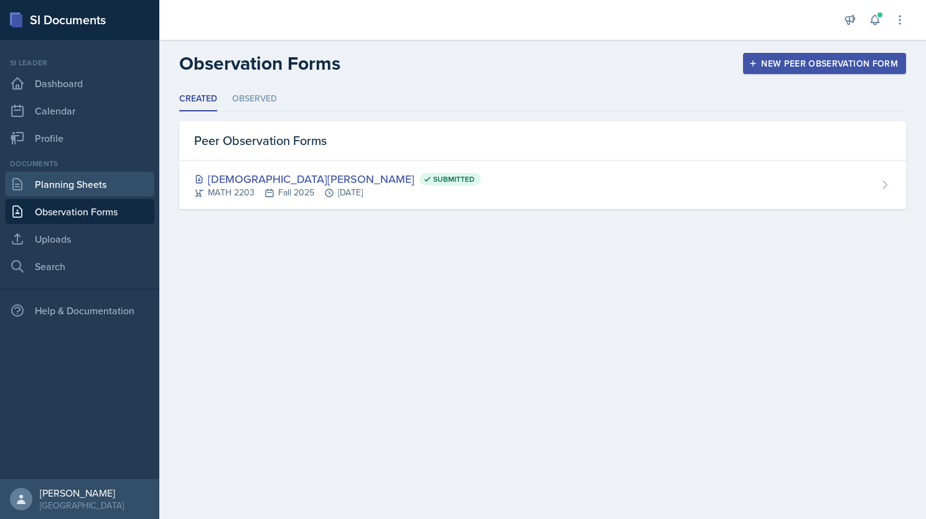
click at [79, 183] on link "Planning Sheets" at bounding box center [79, 184] width 149 height 25
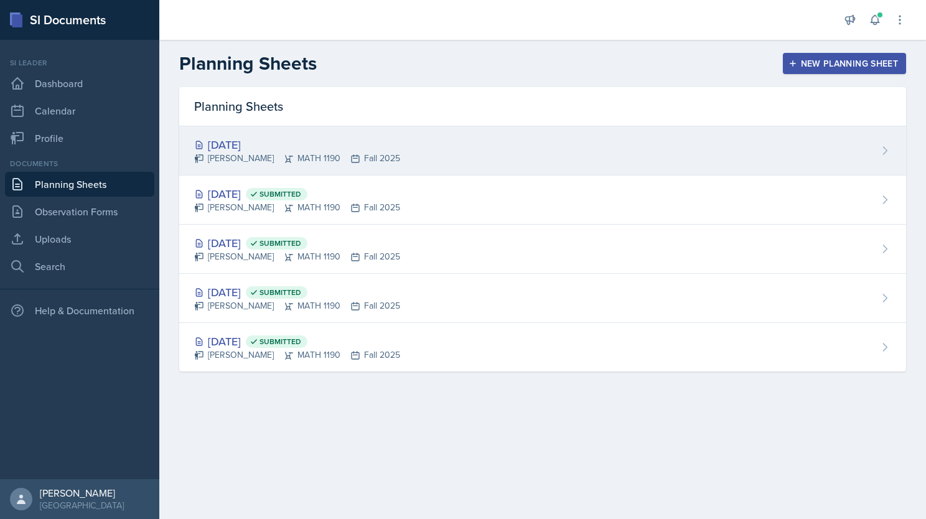
click at [321, 143] on div "[DATE]" at bounding box center [297, 144] width 206 height 17
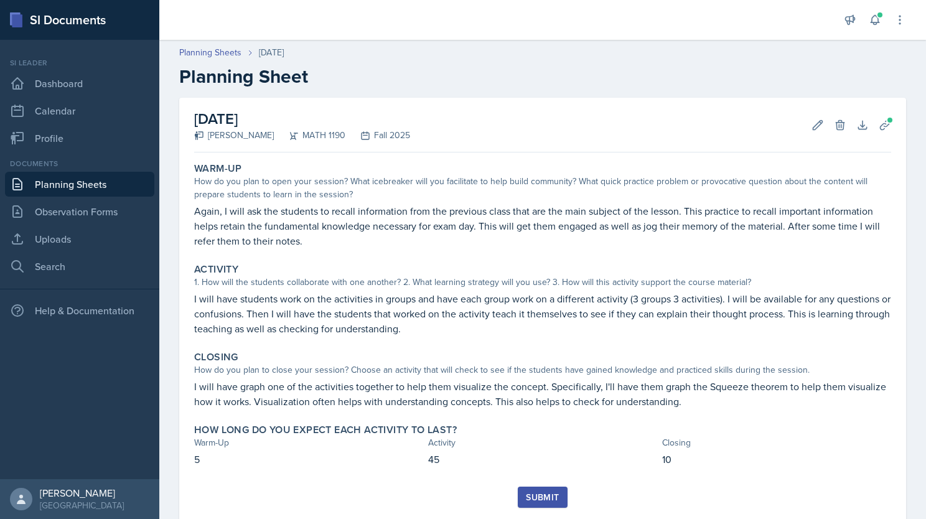
scroll to position [32, 0]
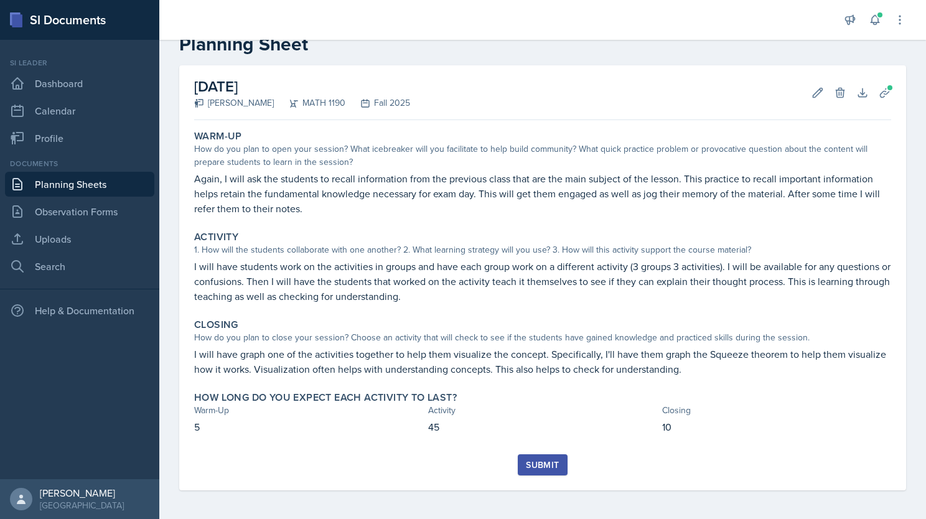
click at [542, 470] on button "Submit" at bounding box center [542, 464] width 49 height 21
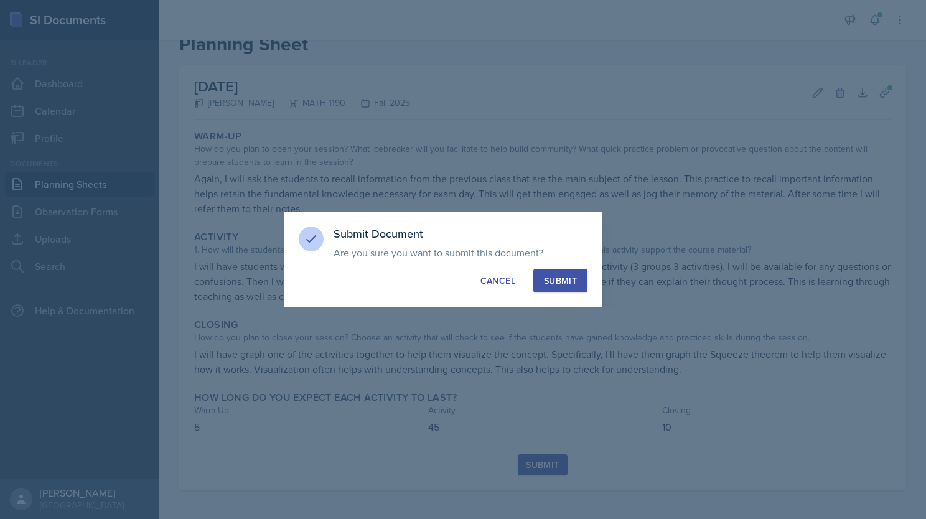
click at [568, 275] on div "Submit" at bounding box center [560, 281] width 33 height 12
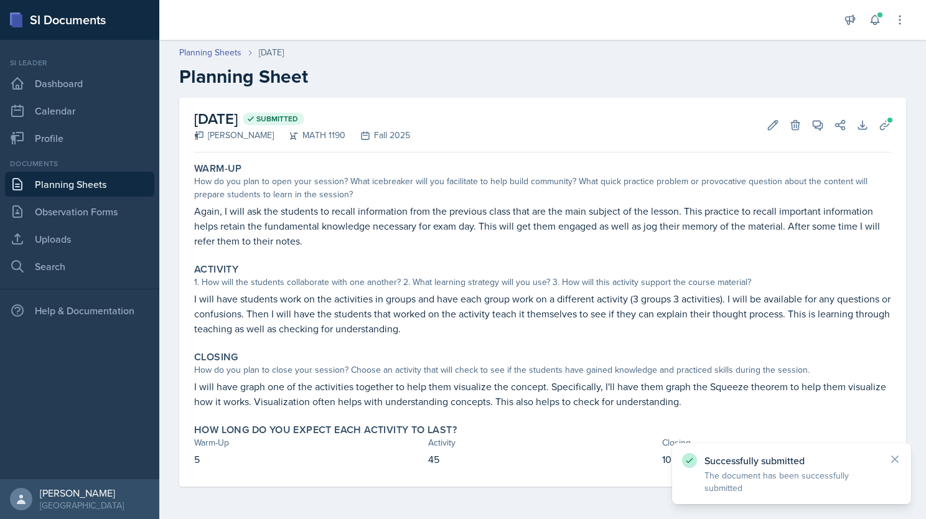
scroll to position [0, 0]
click at [73, 208] on link "Observation Forms" at bounding box center [79, 211] width 149 height 25
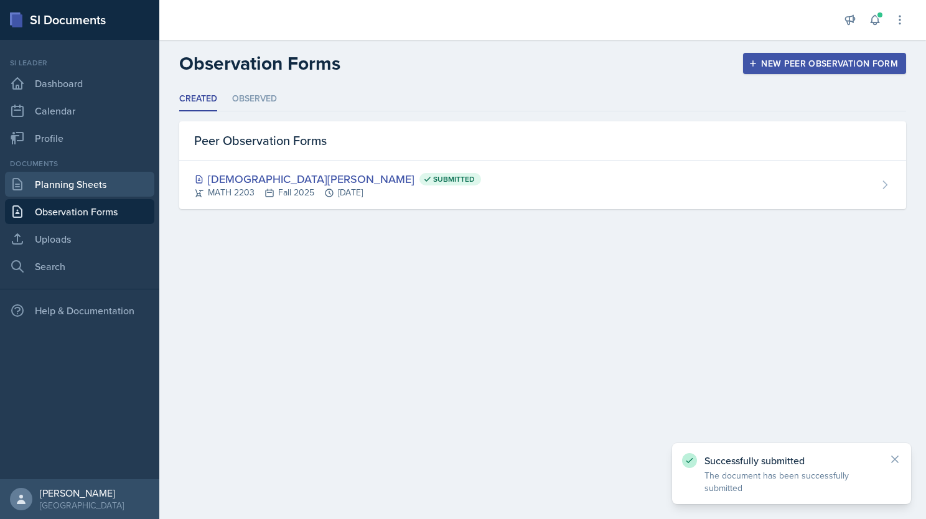
click at [65, 177] on link "Planning Sheets" at bounding box center [79, 184] width 149 height 25
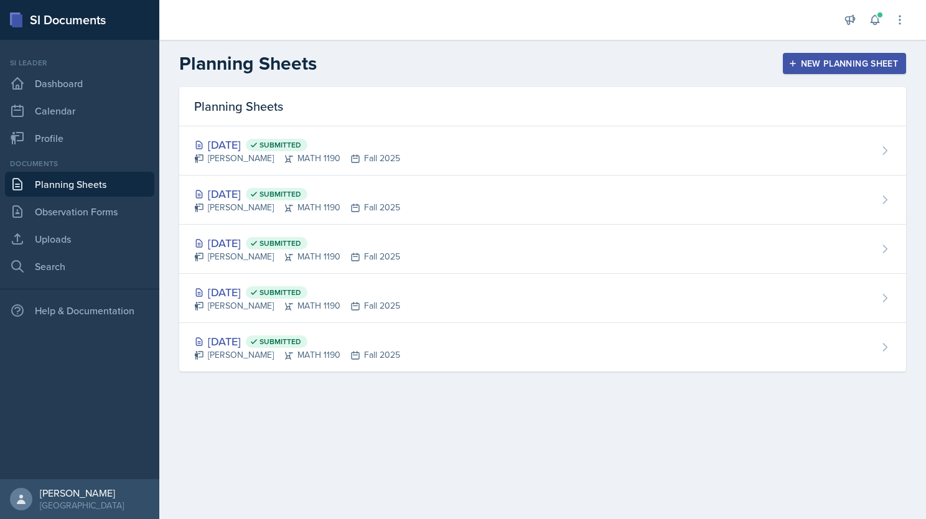
click at [835, 62] on div "New Planning Sheet" at bounding box center [844, 64] width 107 height 10
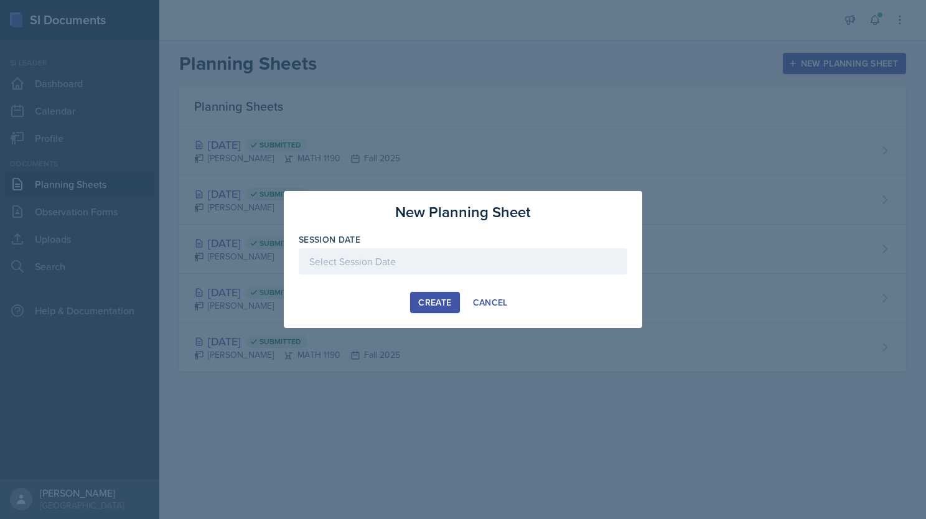
click at [451, 263] on div at bounding box center [463, 261] width 329 height 26
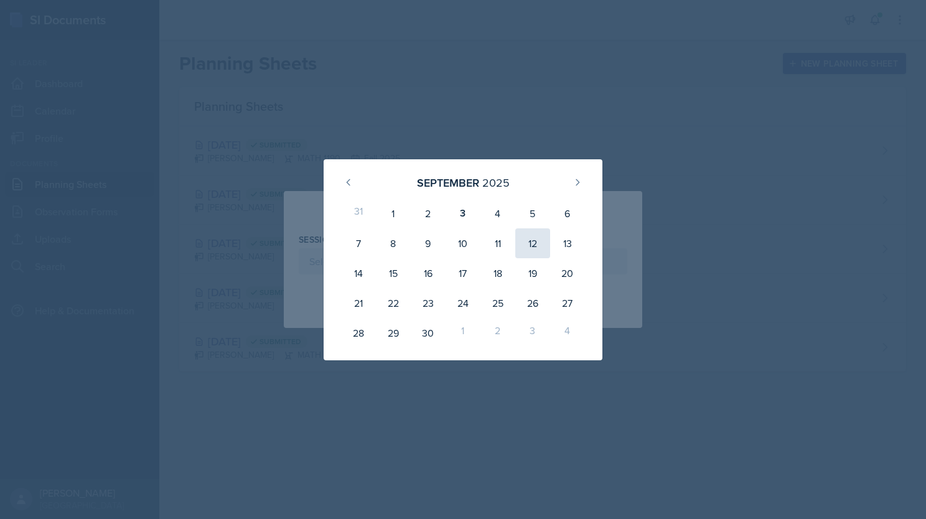
click at [532, 243] on div "12" at bounding box center [532, 243] width 35 height 30
type input "[DATE]"
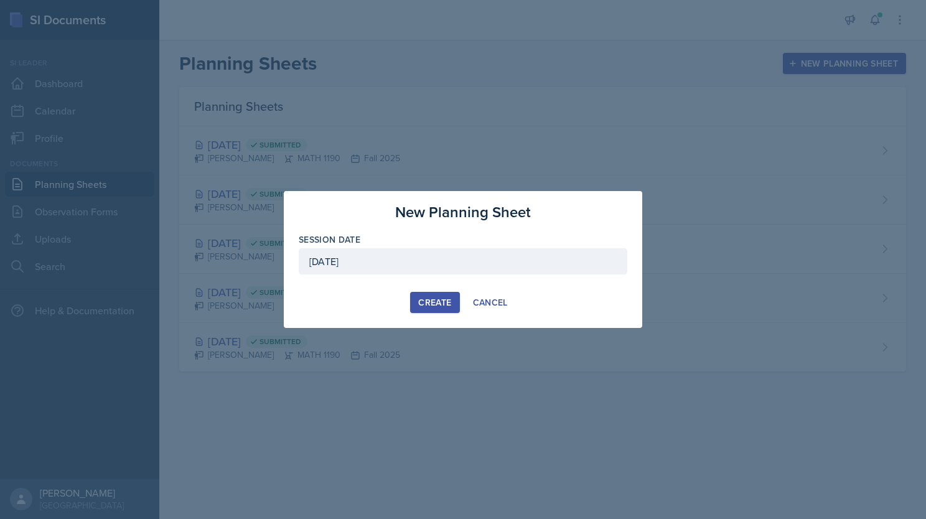
click at [437, 302] on div "Create" at bounding box center [434, 303] width 33 height 10
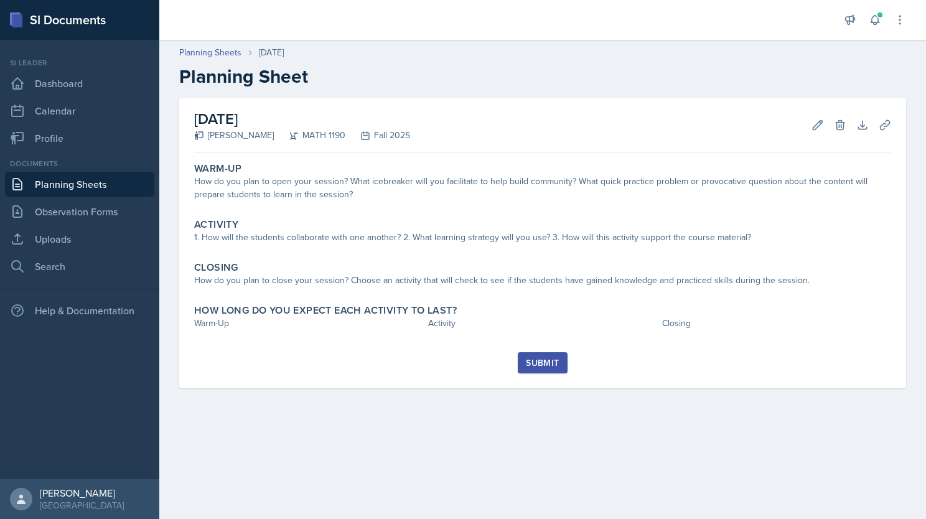
click at [496, 442] on main "Planning Sheets [DATE] Planning Sheet [DATE] [PERSON_NAME] MATH 1190 Fall 2025 …" at bounding box center [542, 279] width 767 height 479
click at [62, 81] on link "Dashboard" at bounding box center [79, 83] width 149 height 25
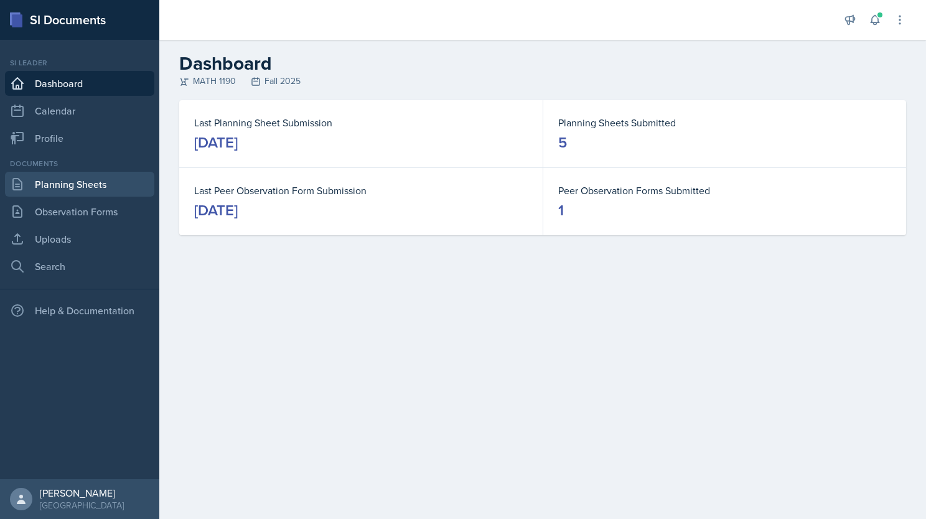
click at [90, 187] on link "Planning Sheets" at bounding box center [79, 184] width 149 height 25
